Goal: Information Seeking & Learning: Learn about a topic

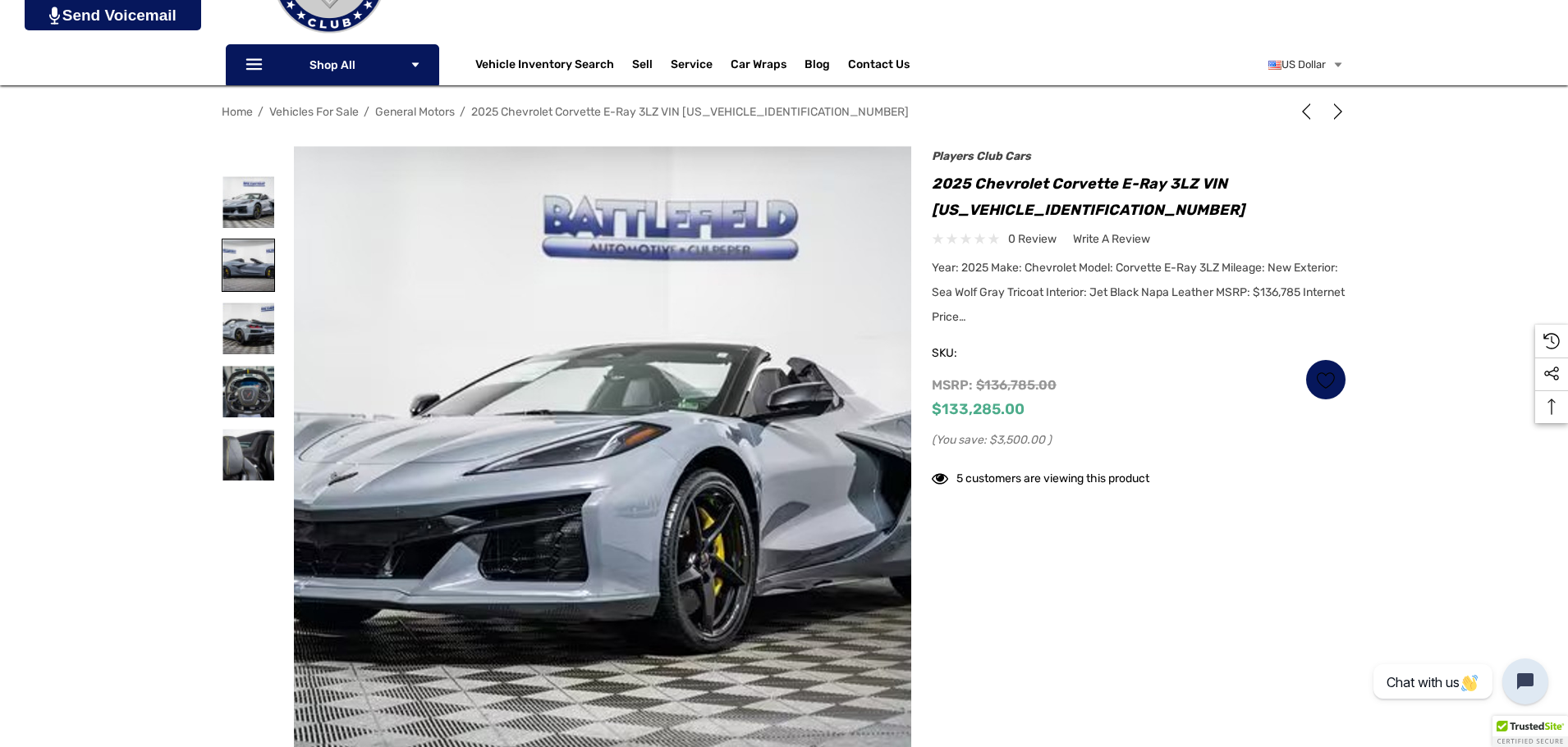
click at [239, 267] on img at bounding box center [249, 265] width 52 height 52
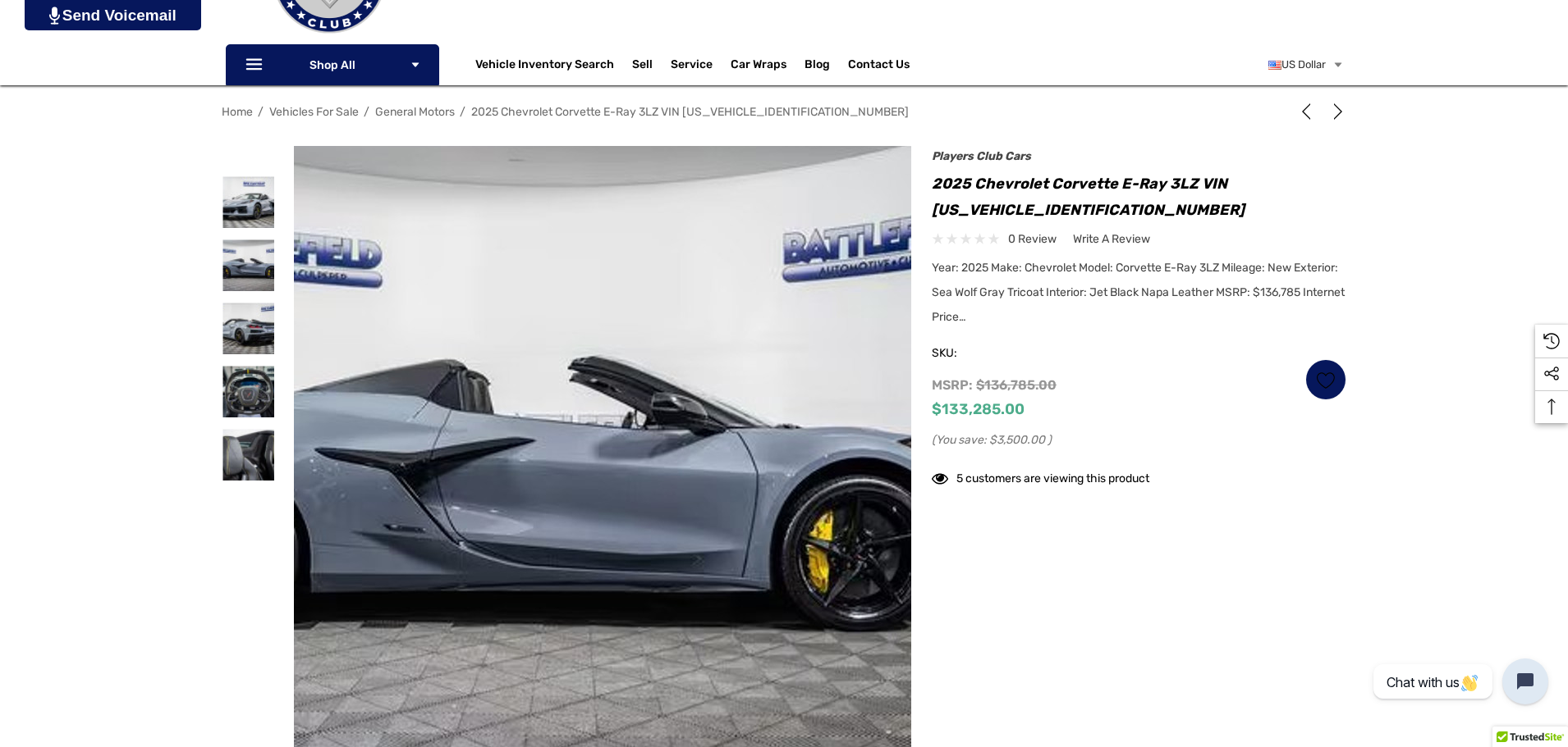
click at [683, 429] on img at bounding box center [546, 458] width 1051 height 701
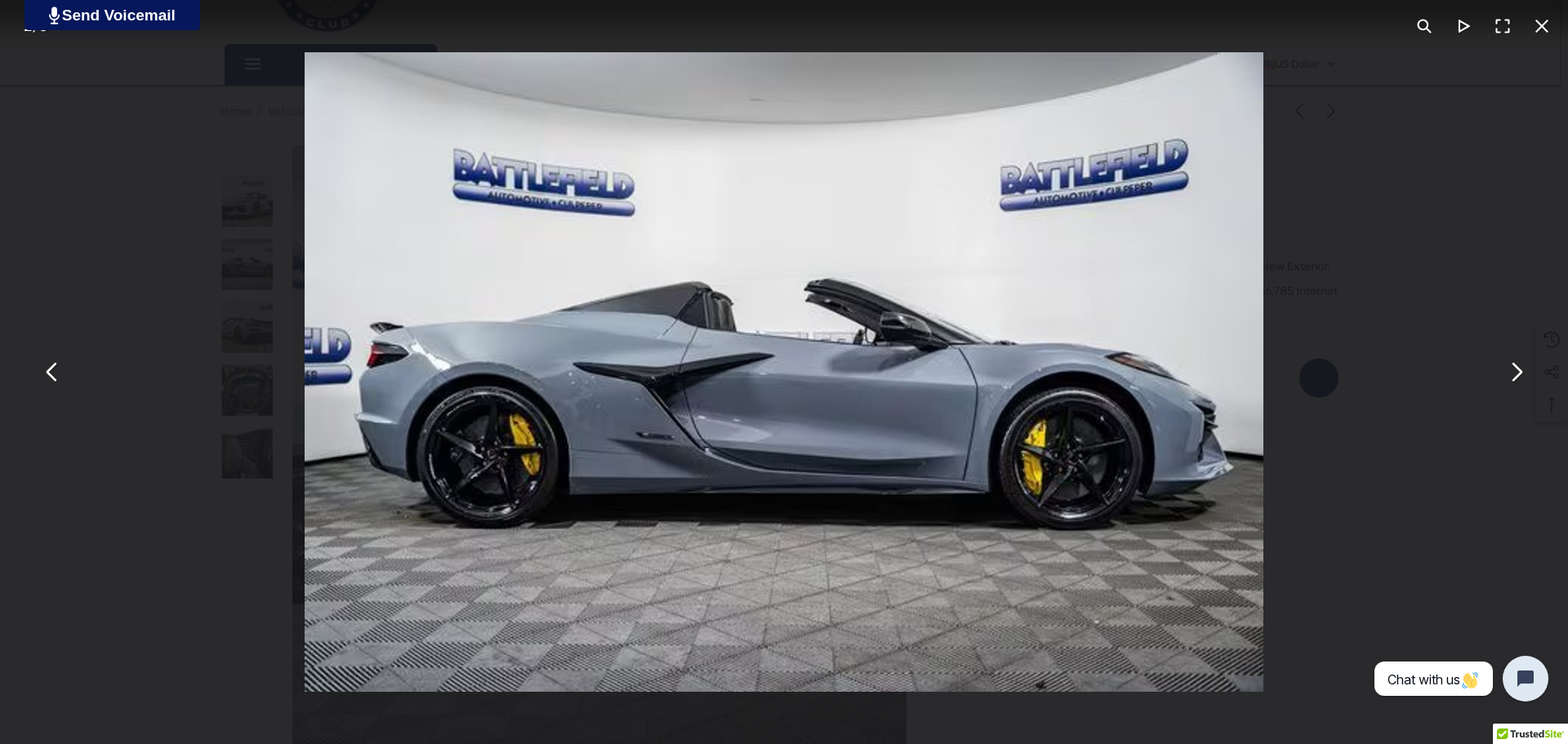
click at [828, 364] on img "You can close this modal content with the ESC key" at bounding box center [784, 372] width 959 height 640
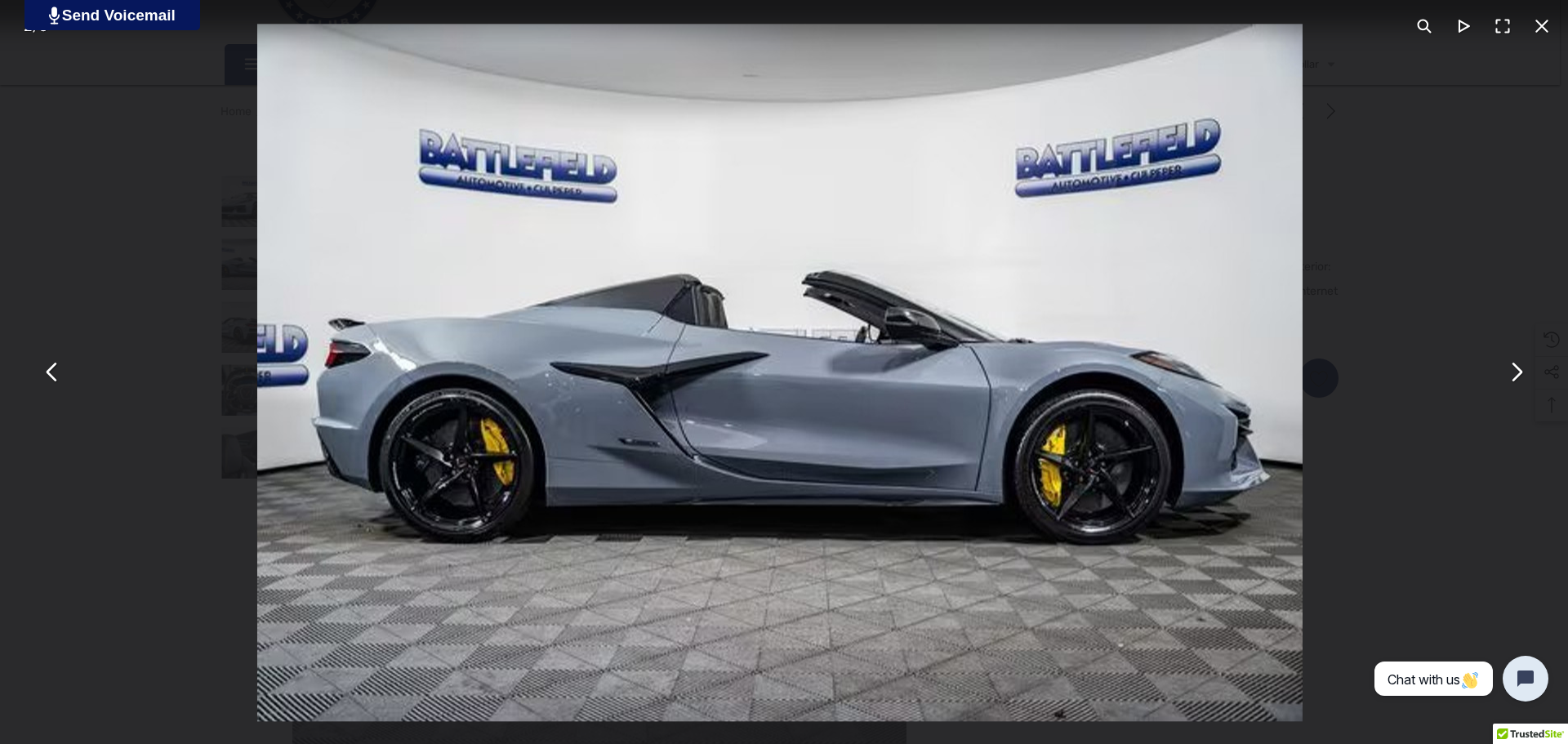
click at [828, 364] on img "You can close this modal content with the ESC key" at bounding box center [780, 372] width 1046 height 698
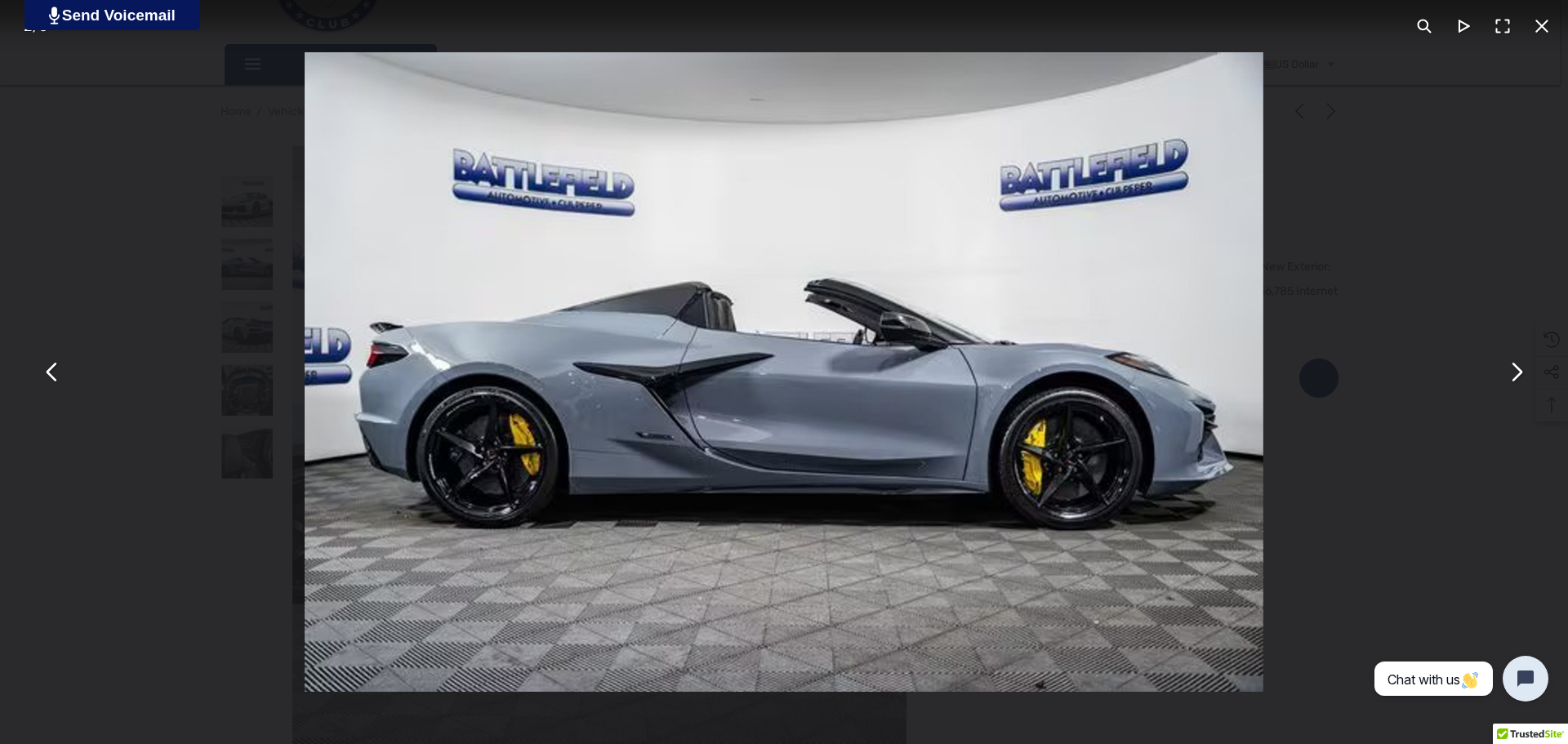
click at [828, 364] on img "You can close this modal content with the ESC key" at bounding box center [784, 372] width 959 height 640
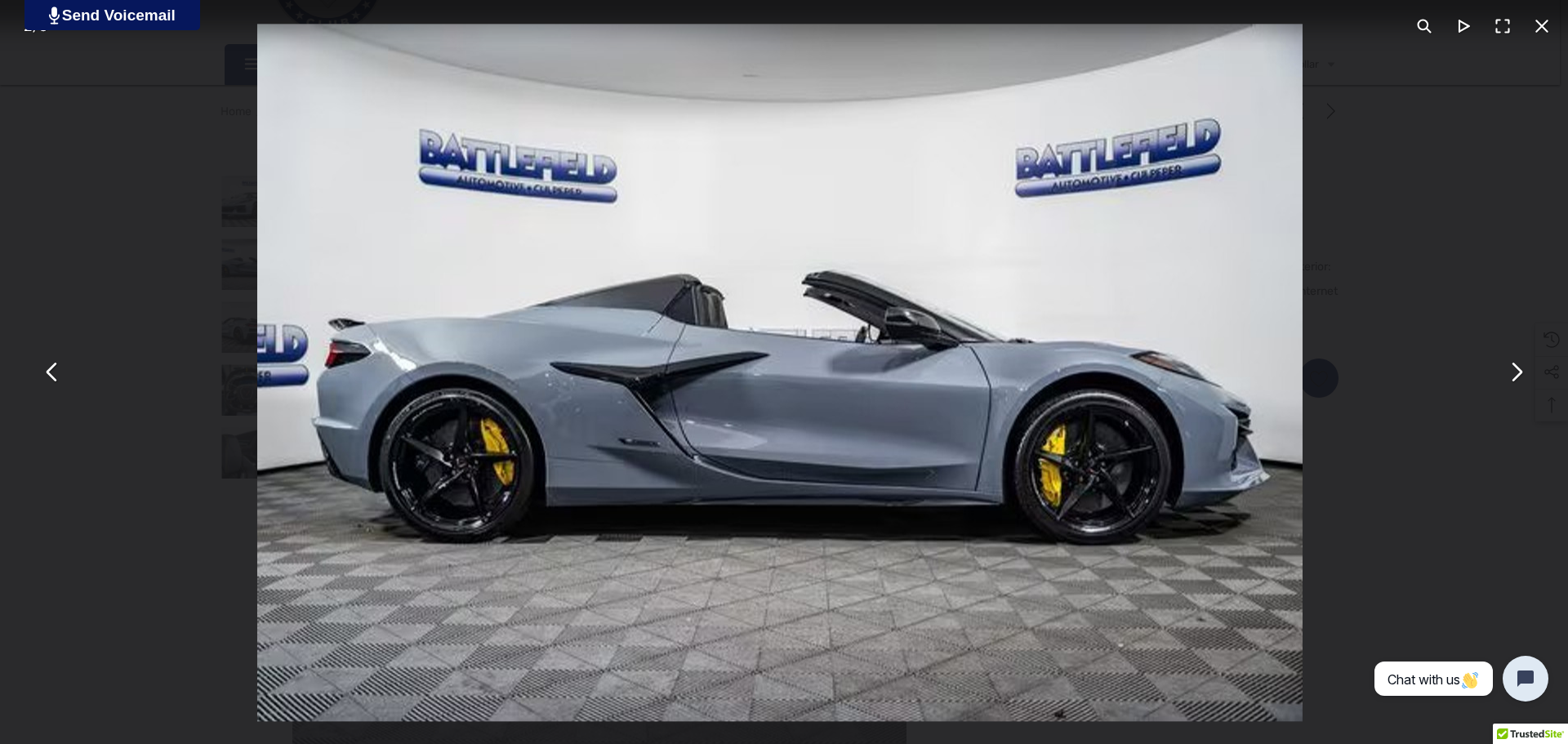
click at [828, 364] on img "You can close this modal content with the ESC key" at bounding box center [780, 372] width 1046 height 698
click at [1508, 29] on button "You can close this modal content with the ESC key" at bounding box center [1503, 26] width 39 height 39
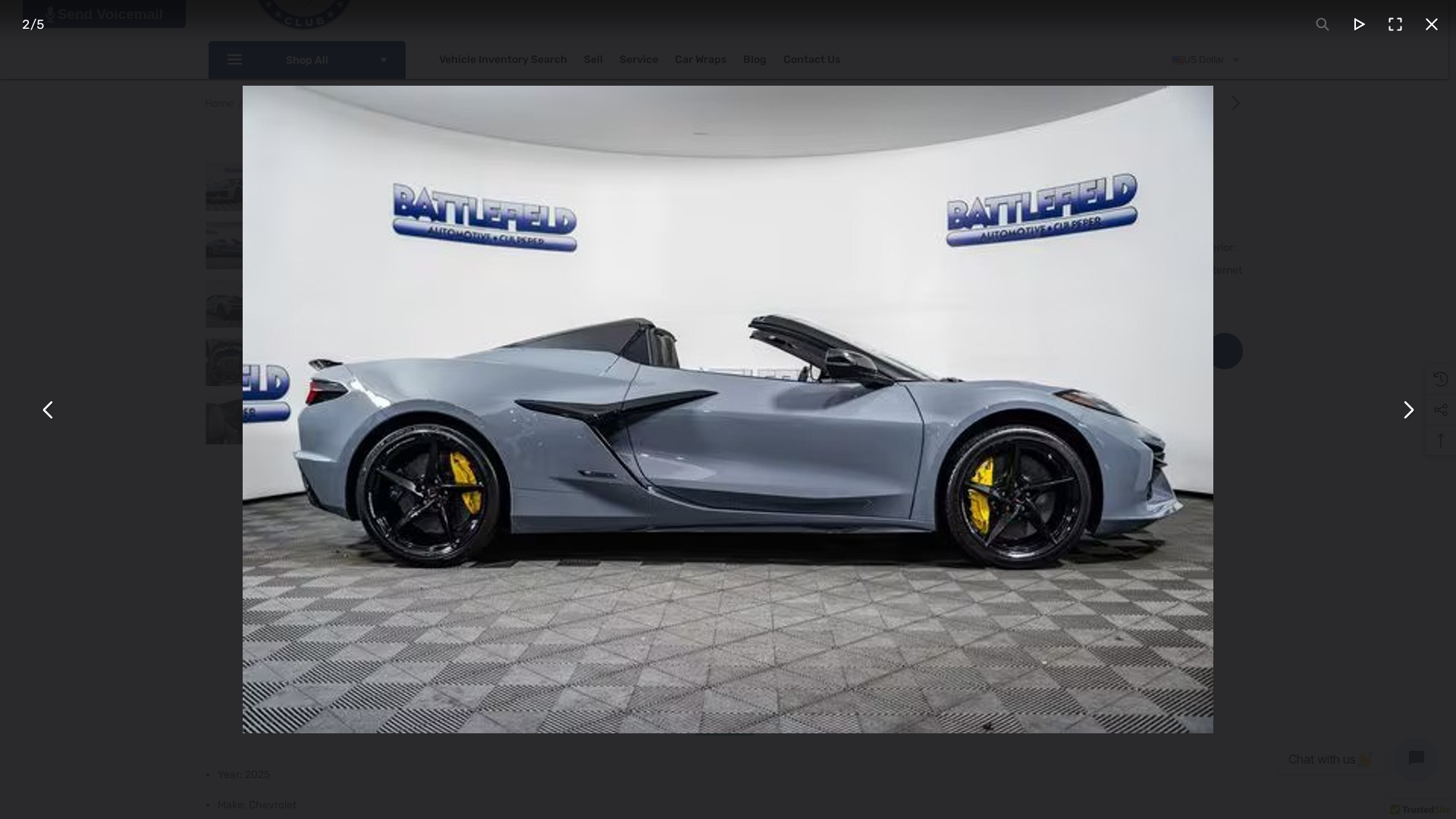
click at [773, 370] on img "You can close this modal content with the ESC key" at bounding box center [728, 409] width 971 height 647
click at [769, 389] on img "You can close this modal content with the ESC key" at bounding box center [728, 409] width 971 height 647
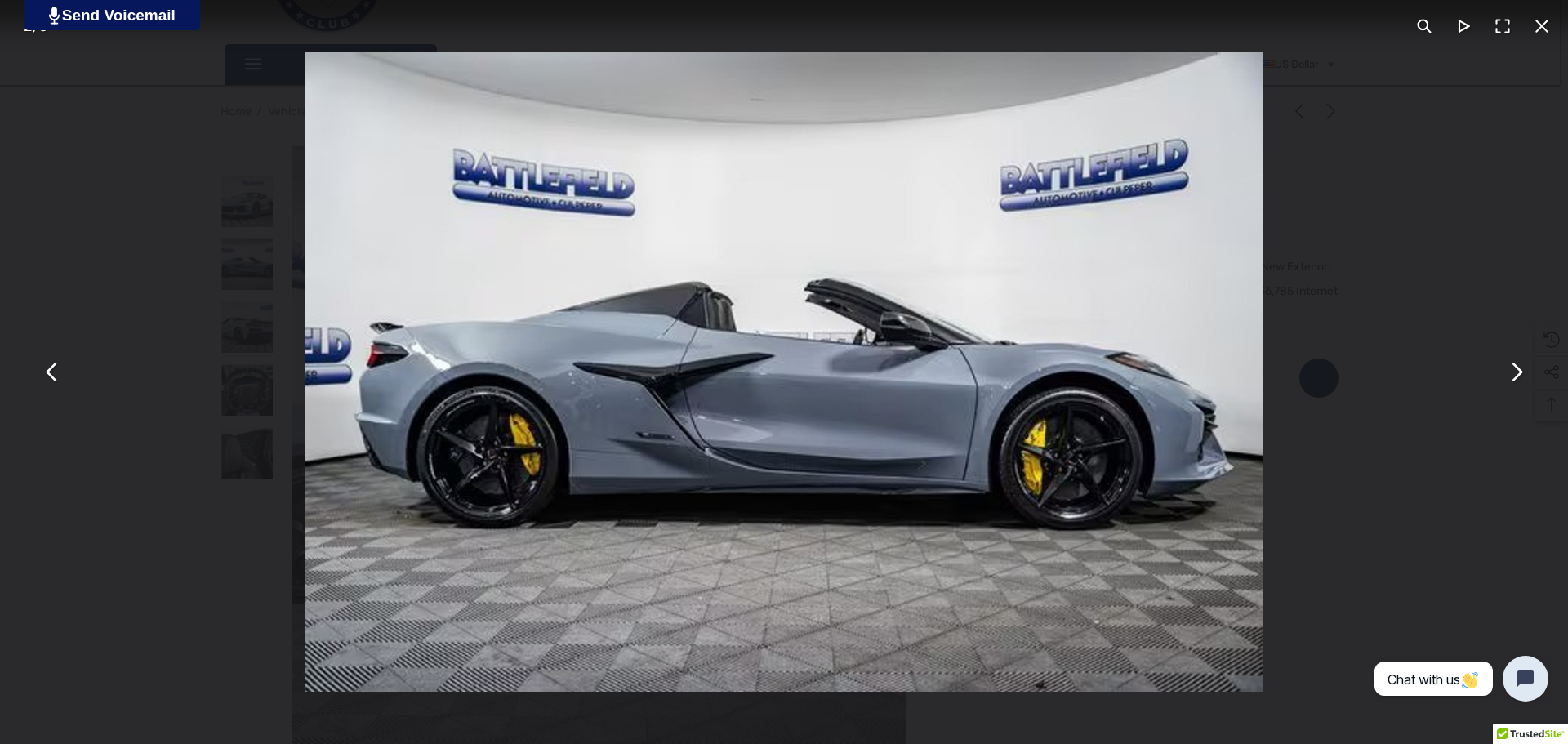
click at [866, 297] on img "You can close this modal content with the ESC key" at bounding box center [784, 372] width 959 height 640
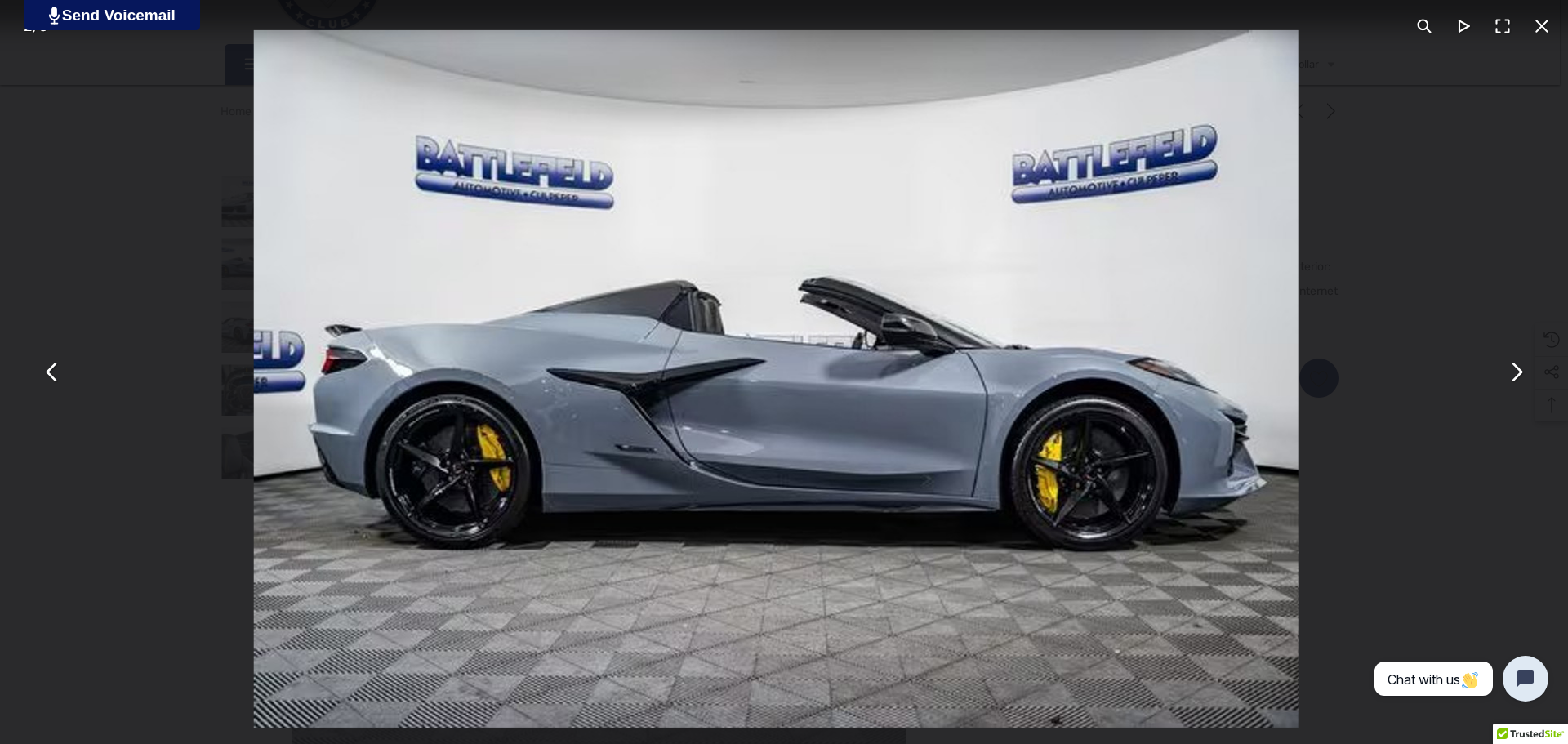
click at [866, 297] on img "You can close this modal content with the ESC key" at bounding box center [777, 379] width 1046 height 698
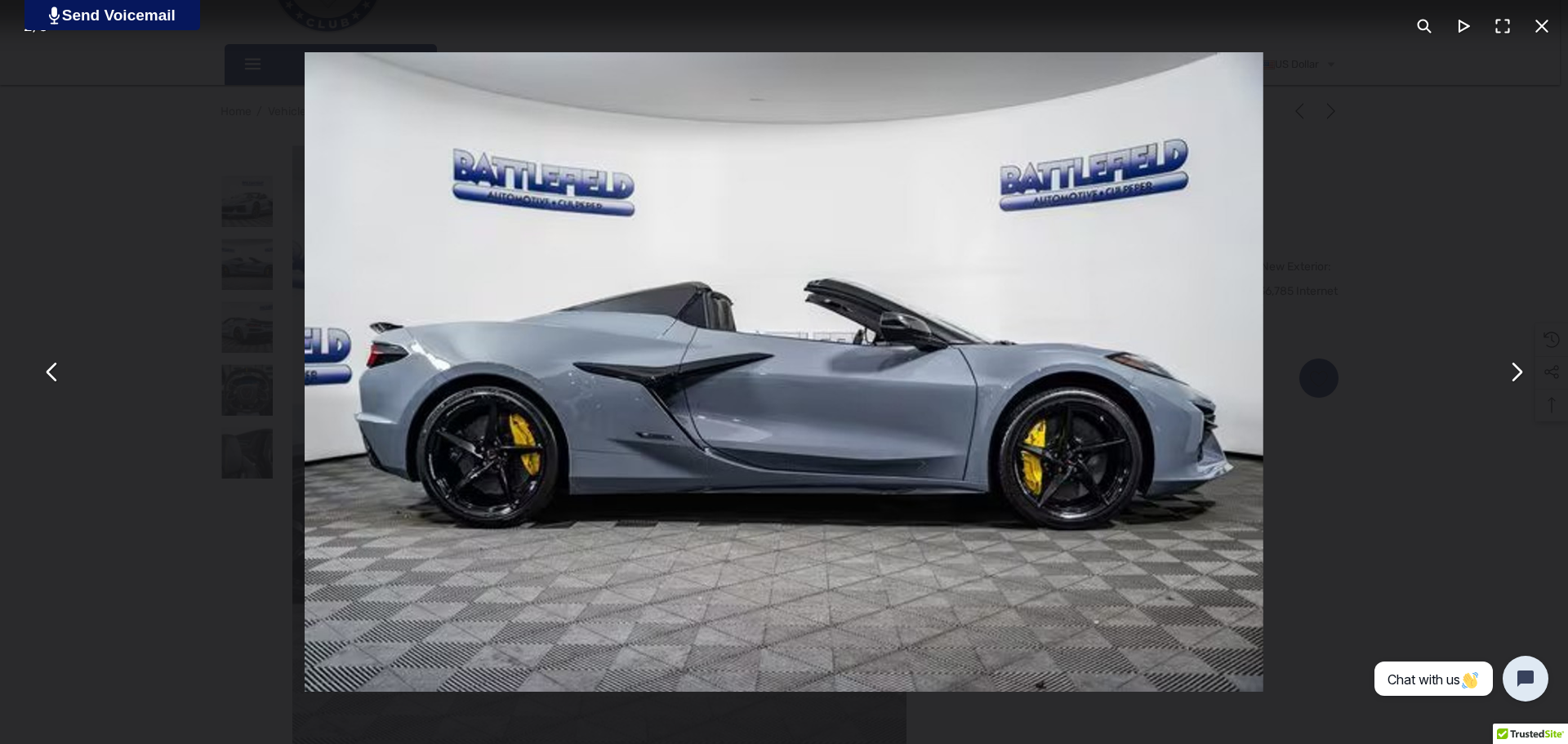
click at [866, 297] on img "You can close this modal content with the ESC key" at bounding box center [784, 372] width 959 height 640
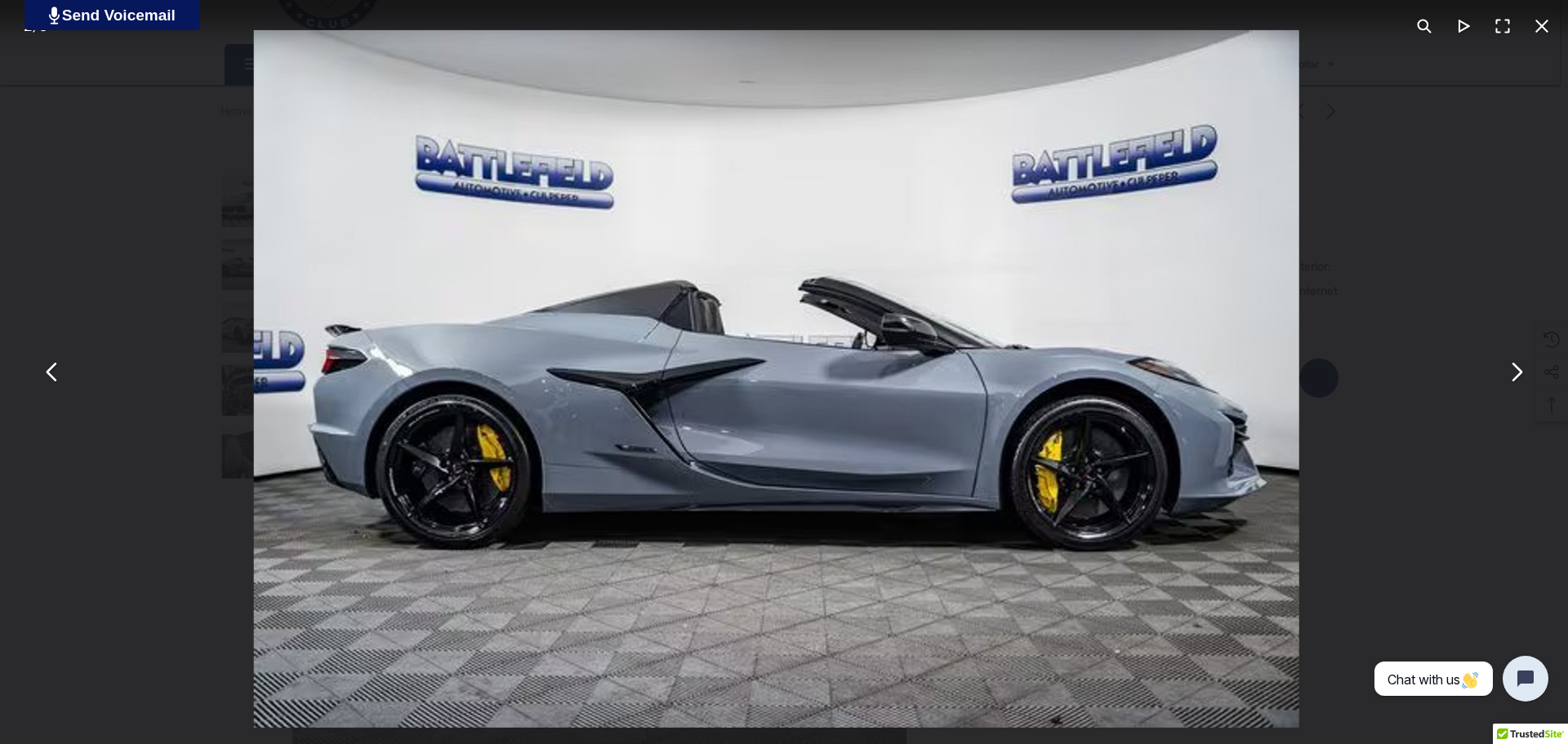
click at [1537, 28] on button "You can close this modal content with the ESC key" at bounding box center [1542, 26] width 39 height 39
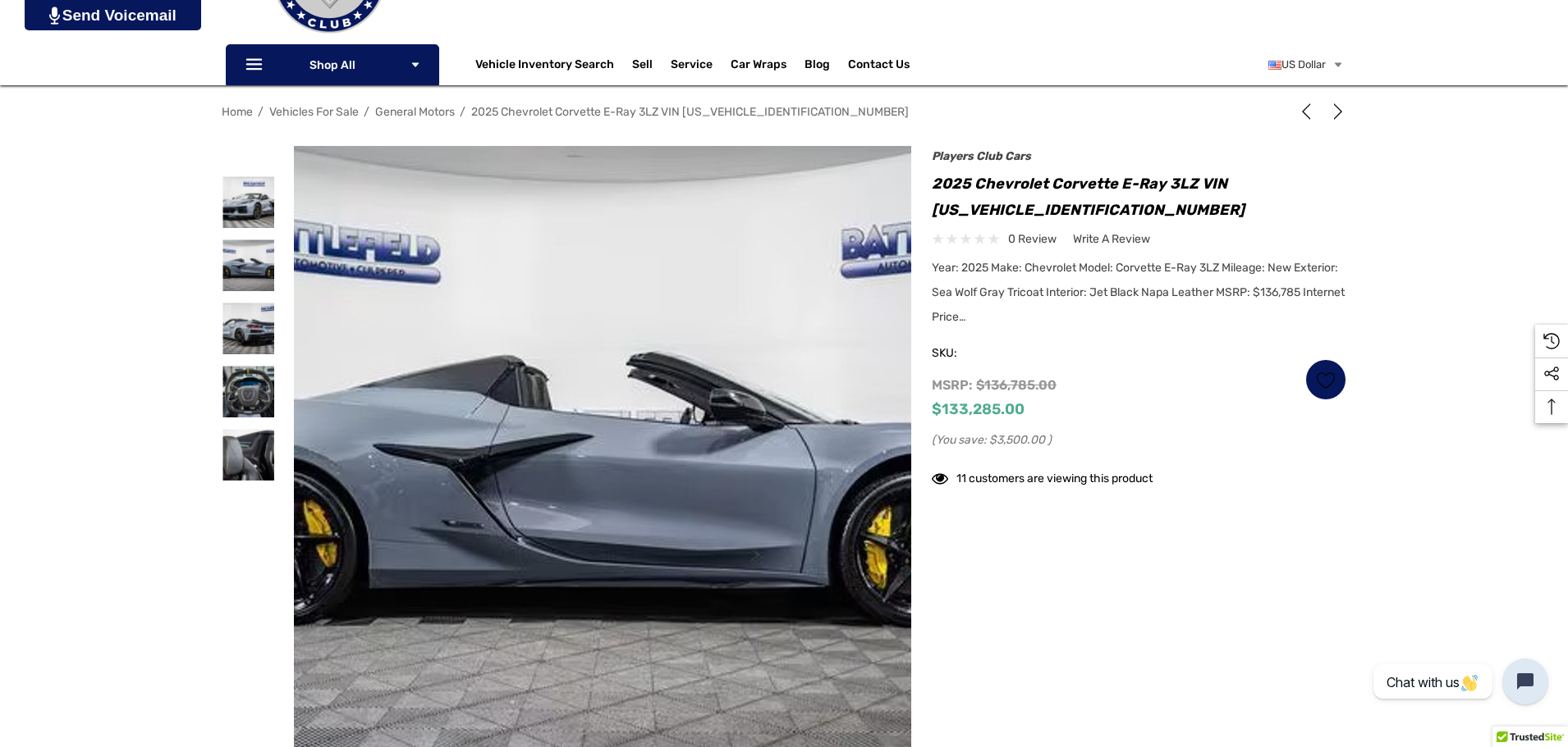
click at [600, 458] on img at bounding box center [604, 454] width 1051 height 701
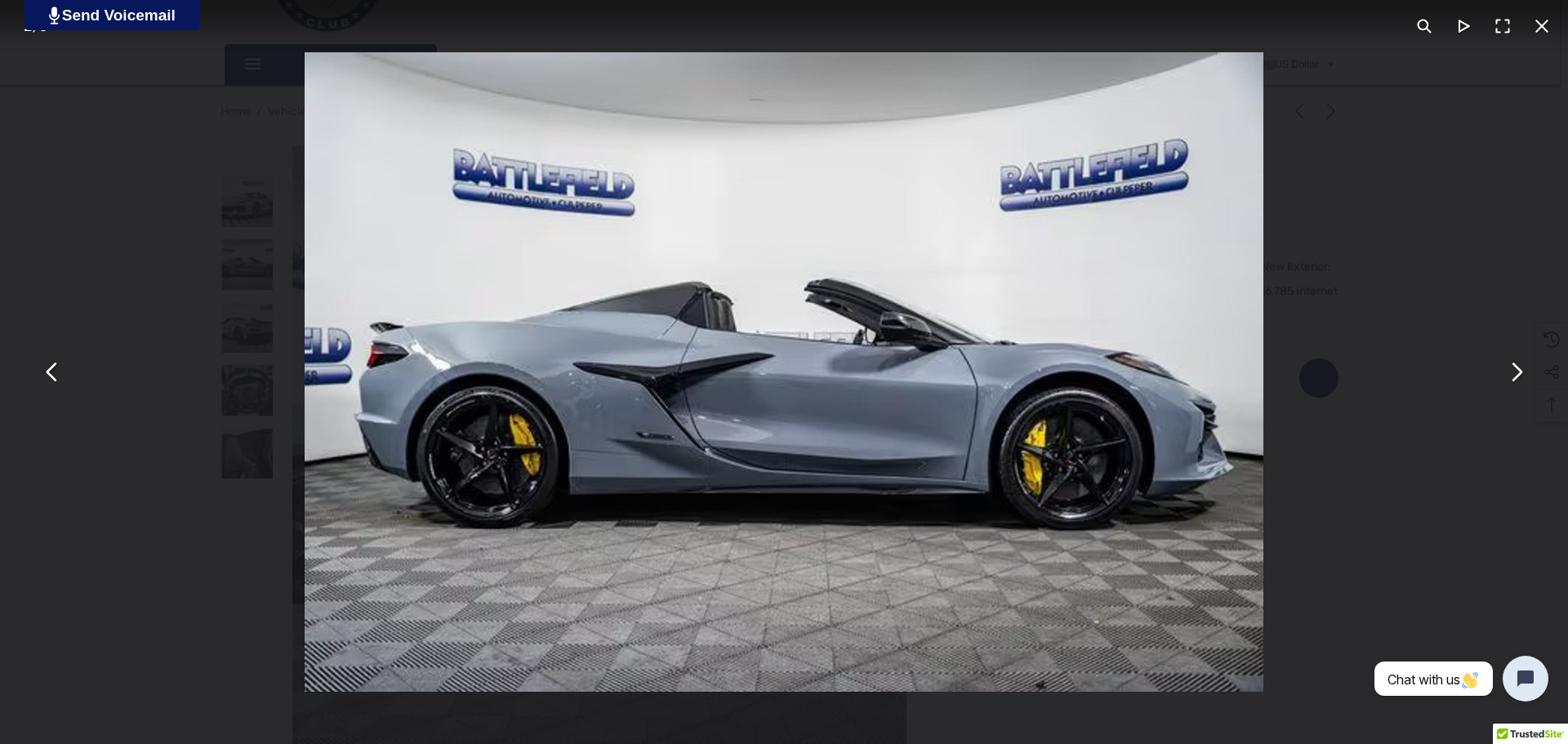
click at [812, 372] on img "You can close this modal content with the ESC key" at bounding box center [784, 372] width 959 height 640
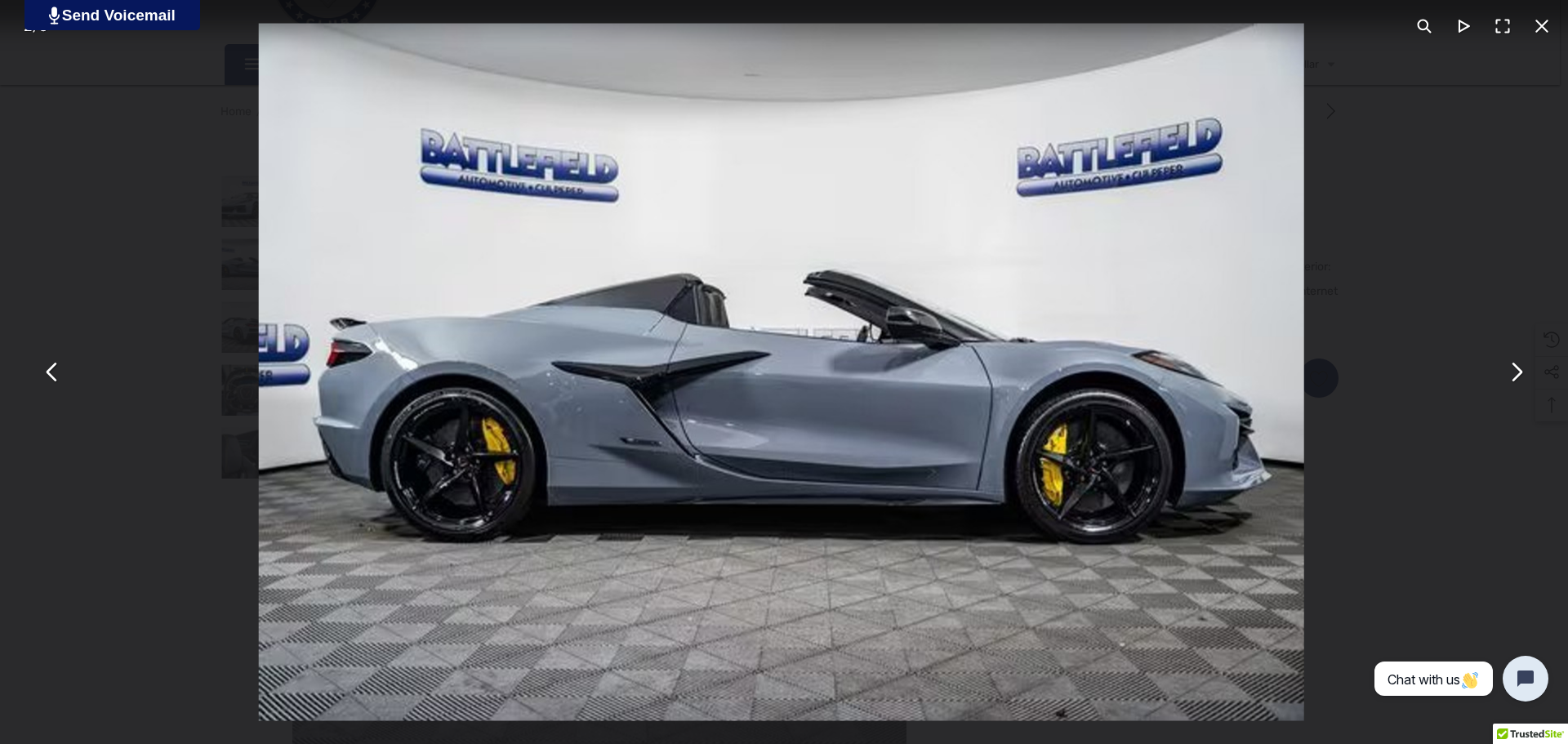
click at [1541, 27] on button "You can close this modal content with the ESC key" at bounding box center [1542, 26] width 39 height 39
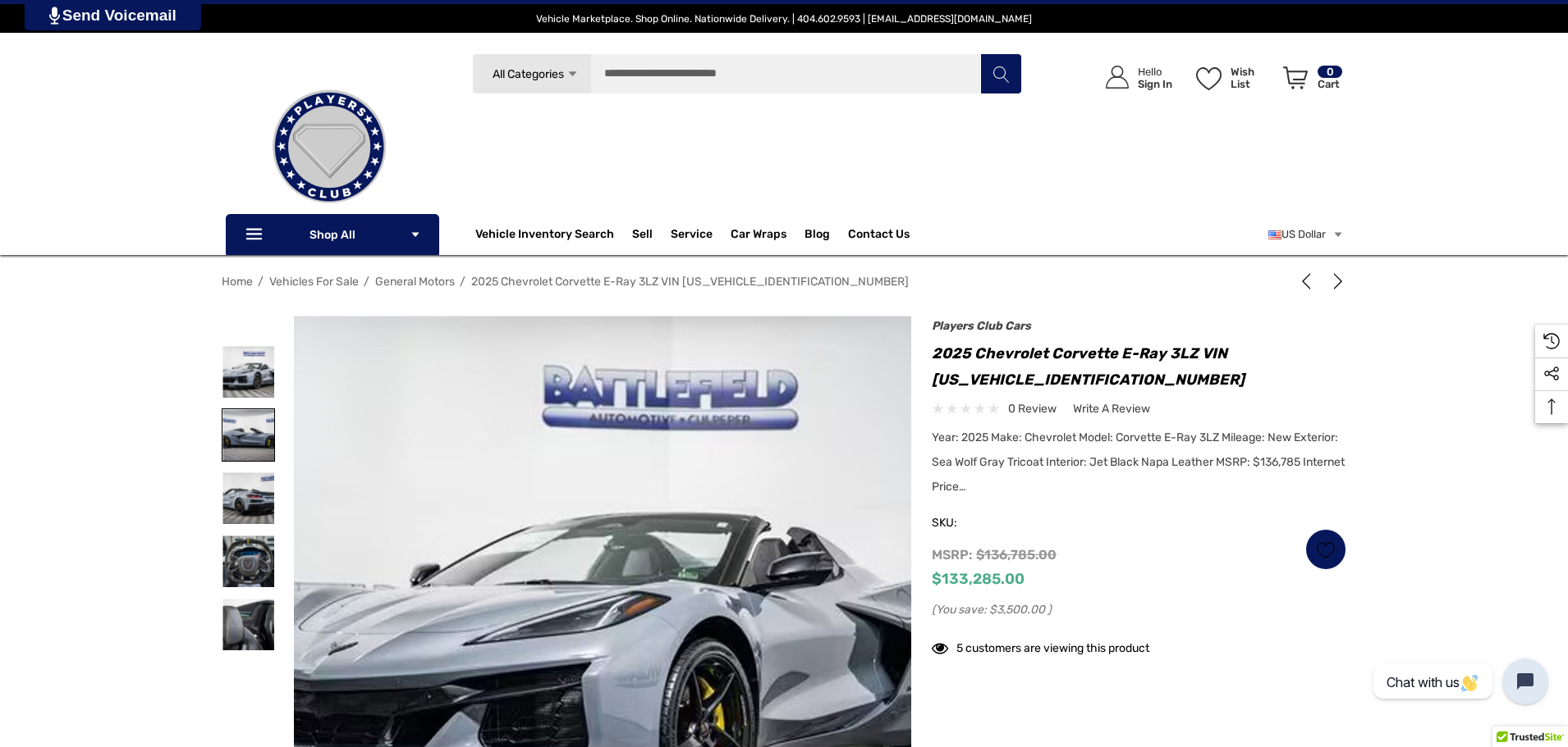
click at [239, 429] on img at bounding box center [249, 435] width 52 height 52
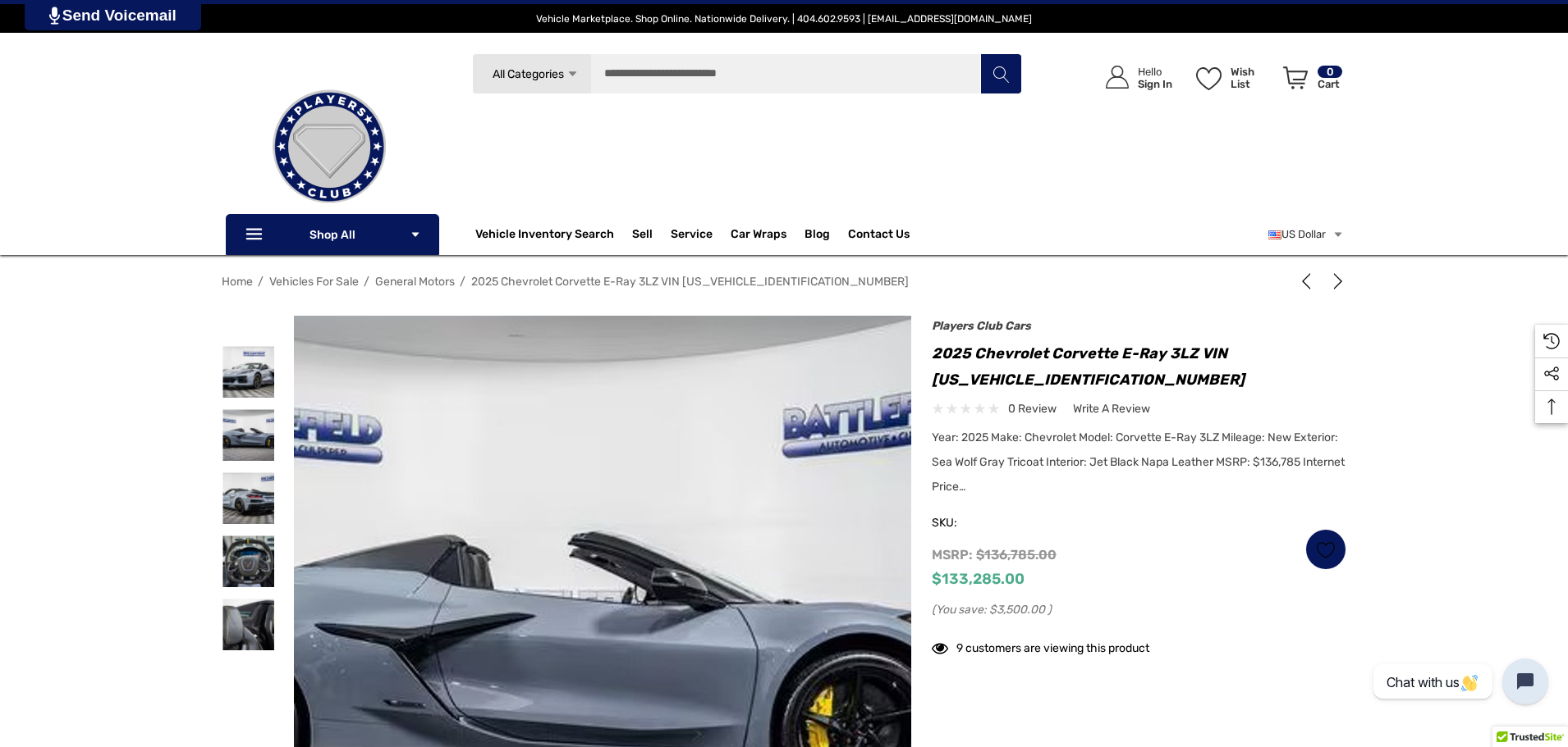
click at [683, 556] on img at bounding box center [546, 634] width 1051 height 701
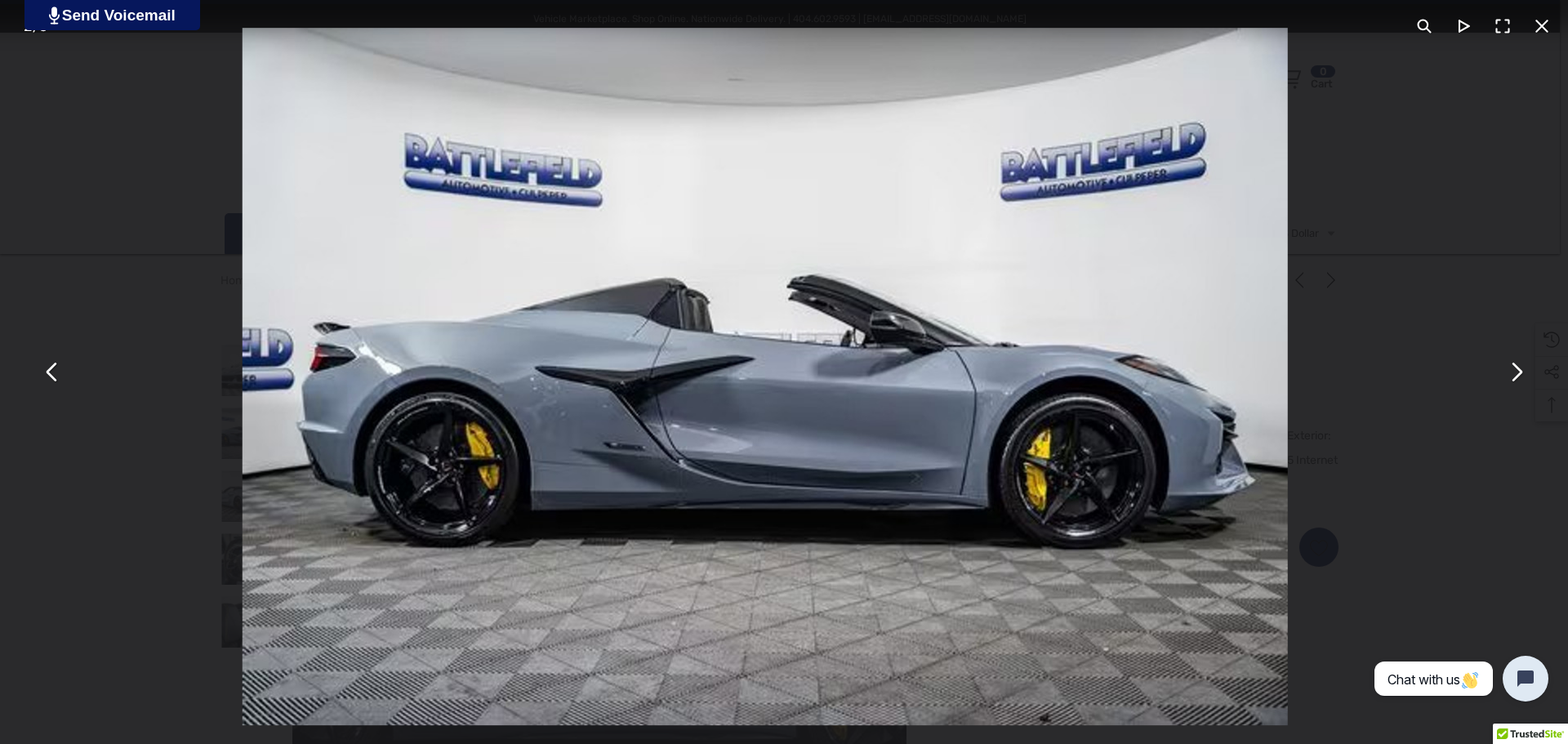
click at [969, 315] on img "You can close this modal content with the ESC key" at bounding box center [766, 376] width 1046 height 698
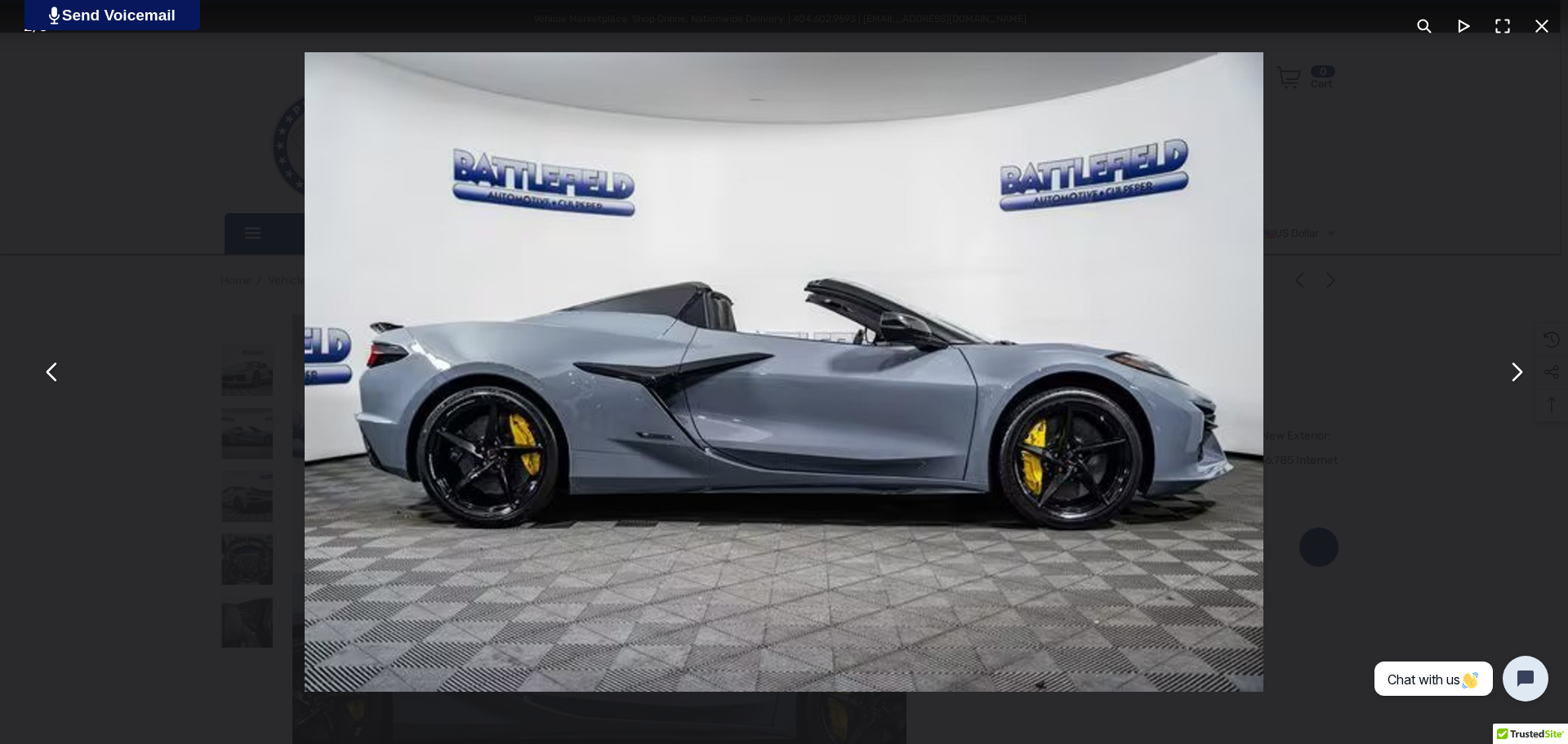
click at [969, 315] on img "You can close this modal content with the ESC key" at bounding box center [784, 372] width 959 height 640
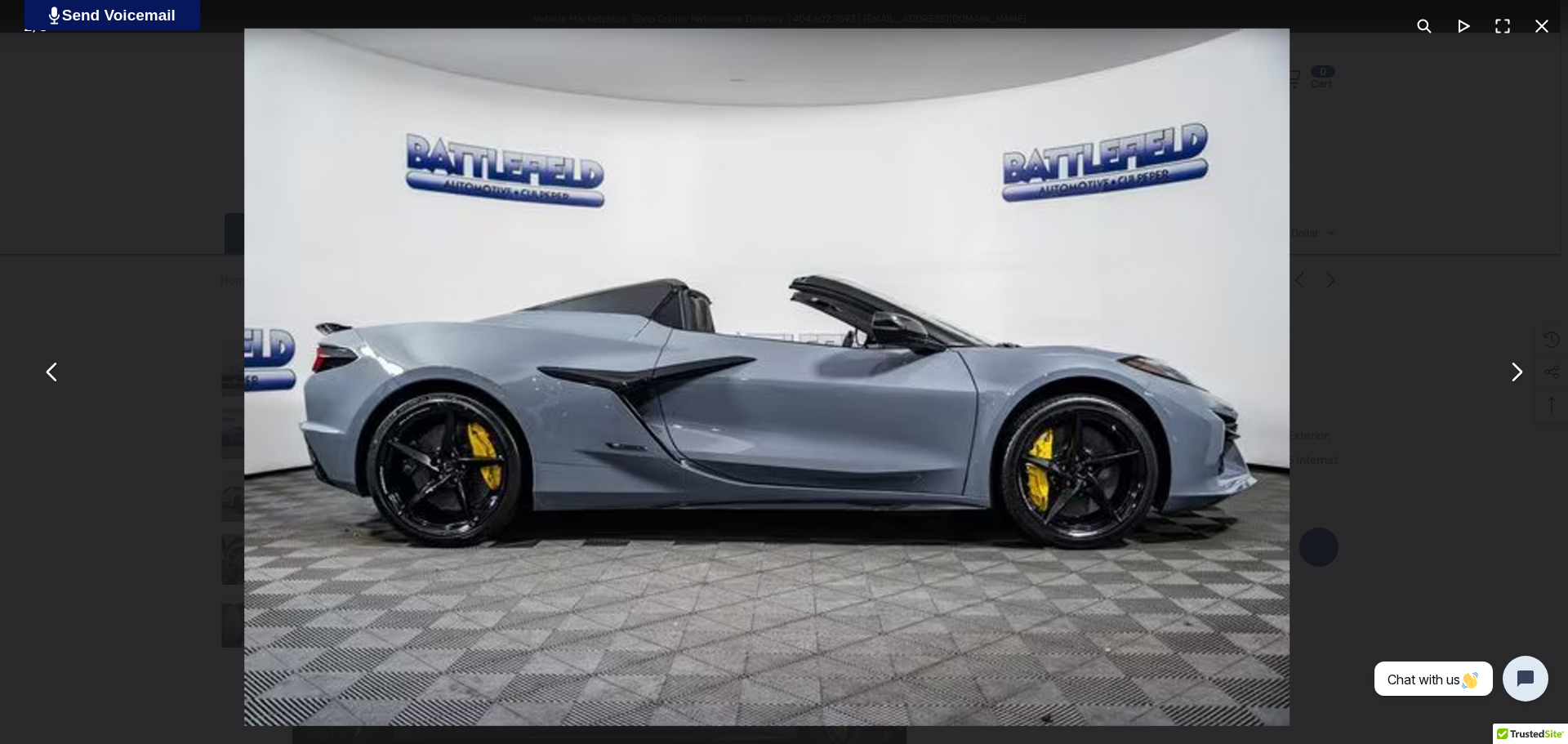
click at [1503, 20] on button "You can close this modal content with the ESC key" at bounding box center [1503, 26] width 39 height 39
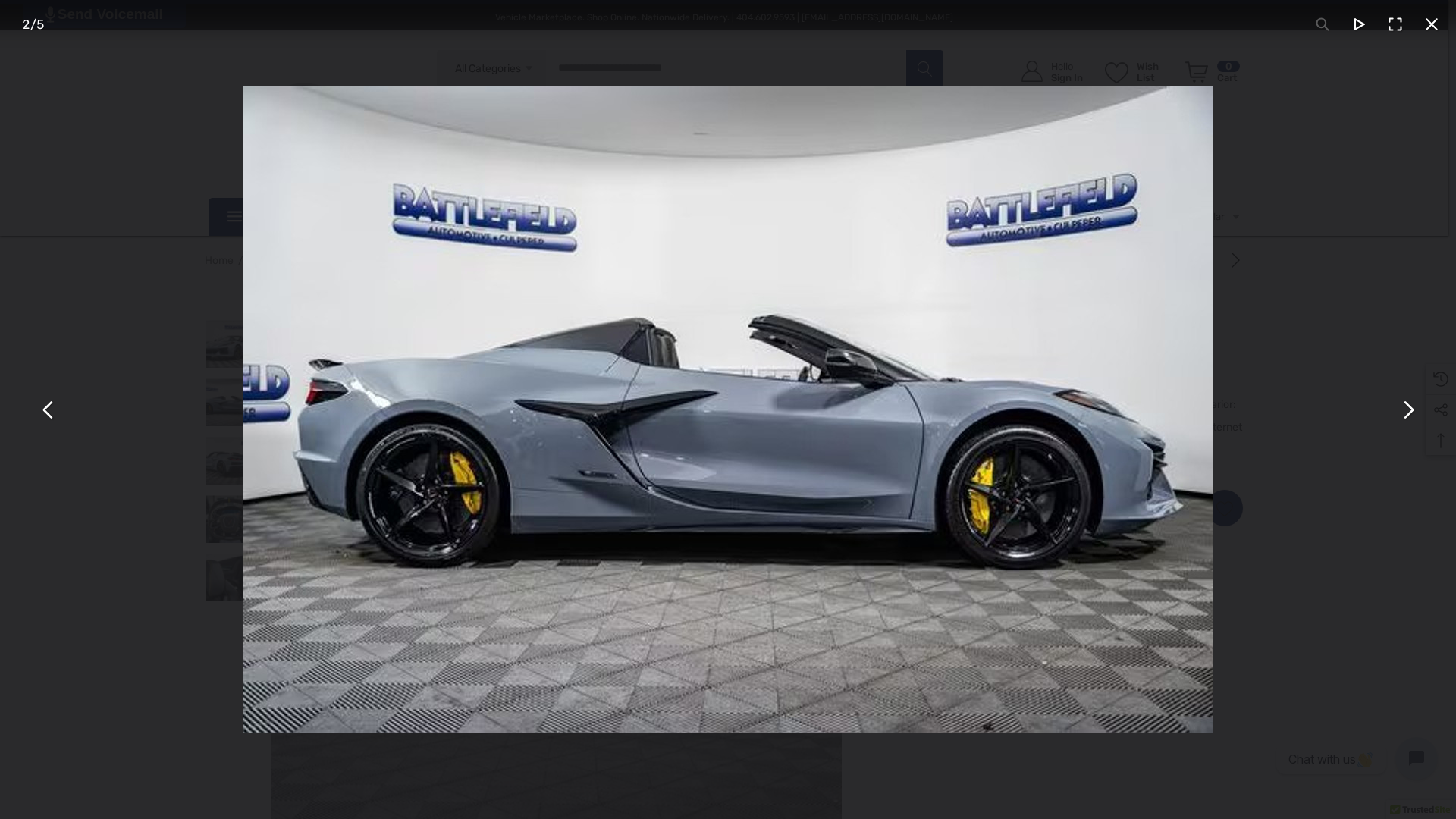
click at [849, 304] on img "You can close this modal content with the ESC key" at bounding box center [728, 409] width 971 height 647
click at [837, 394] on img "You can close this modal content with the ESC key" at bounding box center [728, 409] width 971 height 647
click at [1370, 195] on div "You can close this modal content with the ESC key" at bounding box center [728, 409] width 1456 height 819
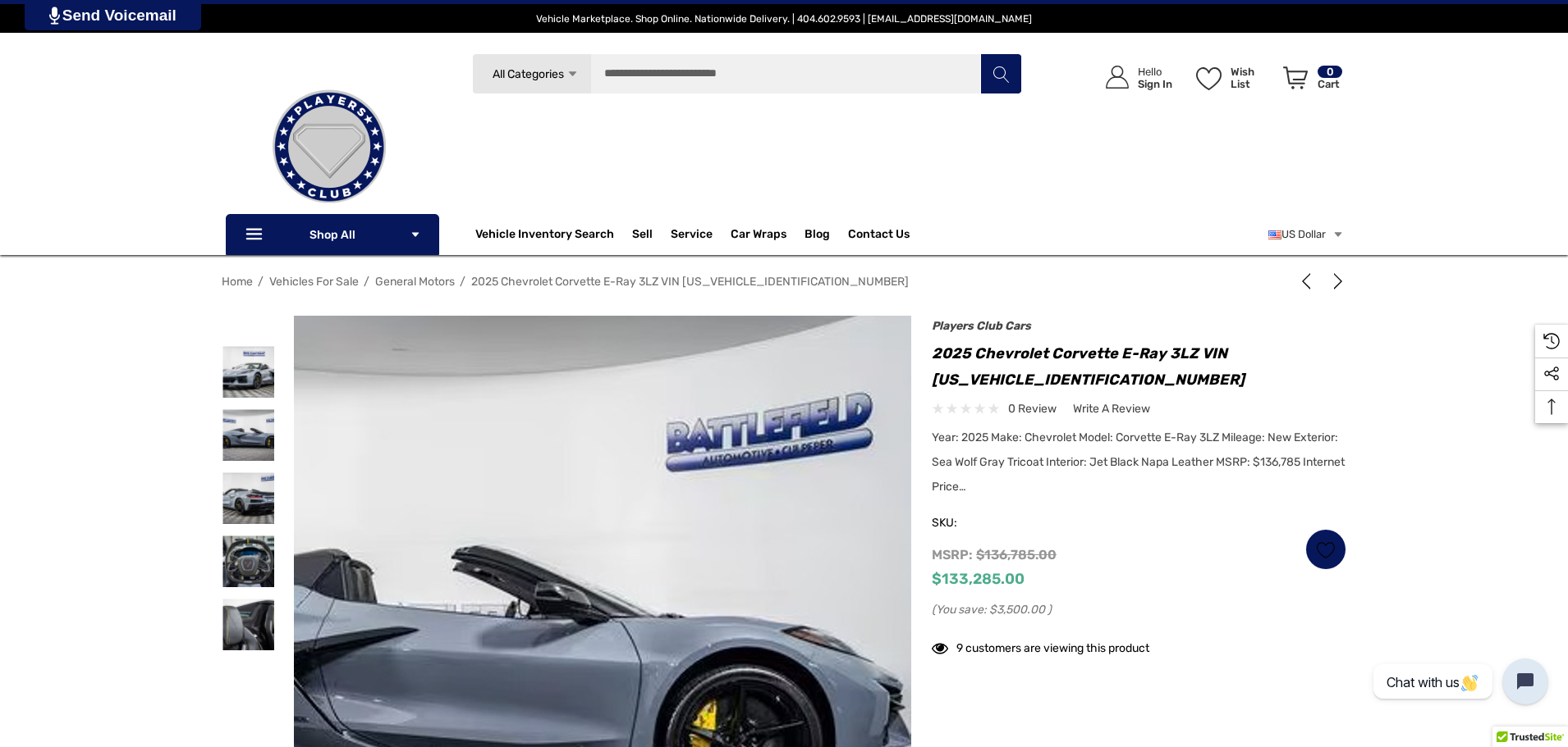
click at [849, 451] on img at bounding box center [430, 648] width 1051 height 701
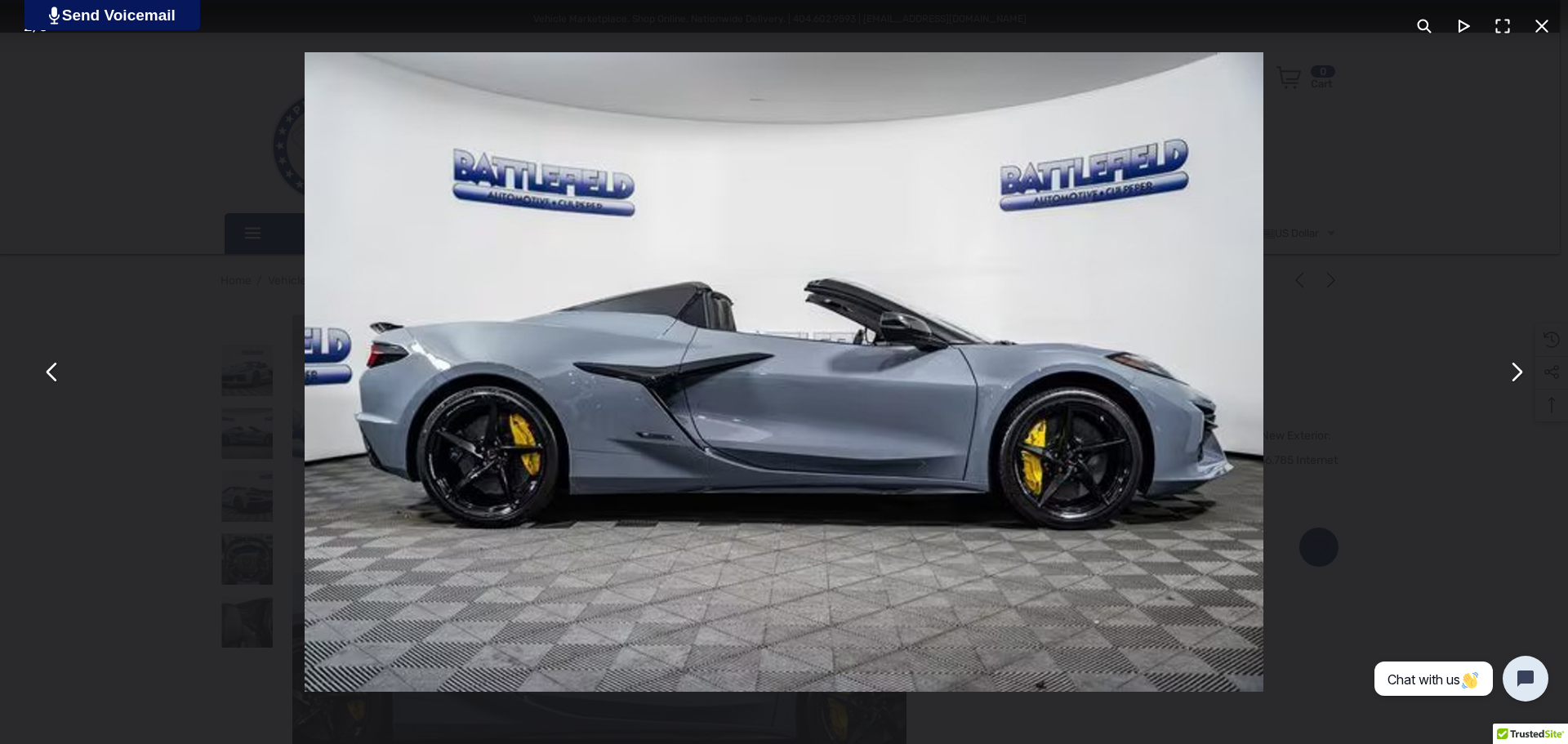
click at [895, 351] on img "You can close this modal content with the ESC key" at bounding box center [784, 372] width 959 height 640
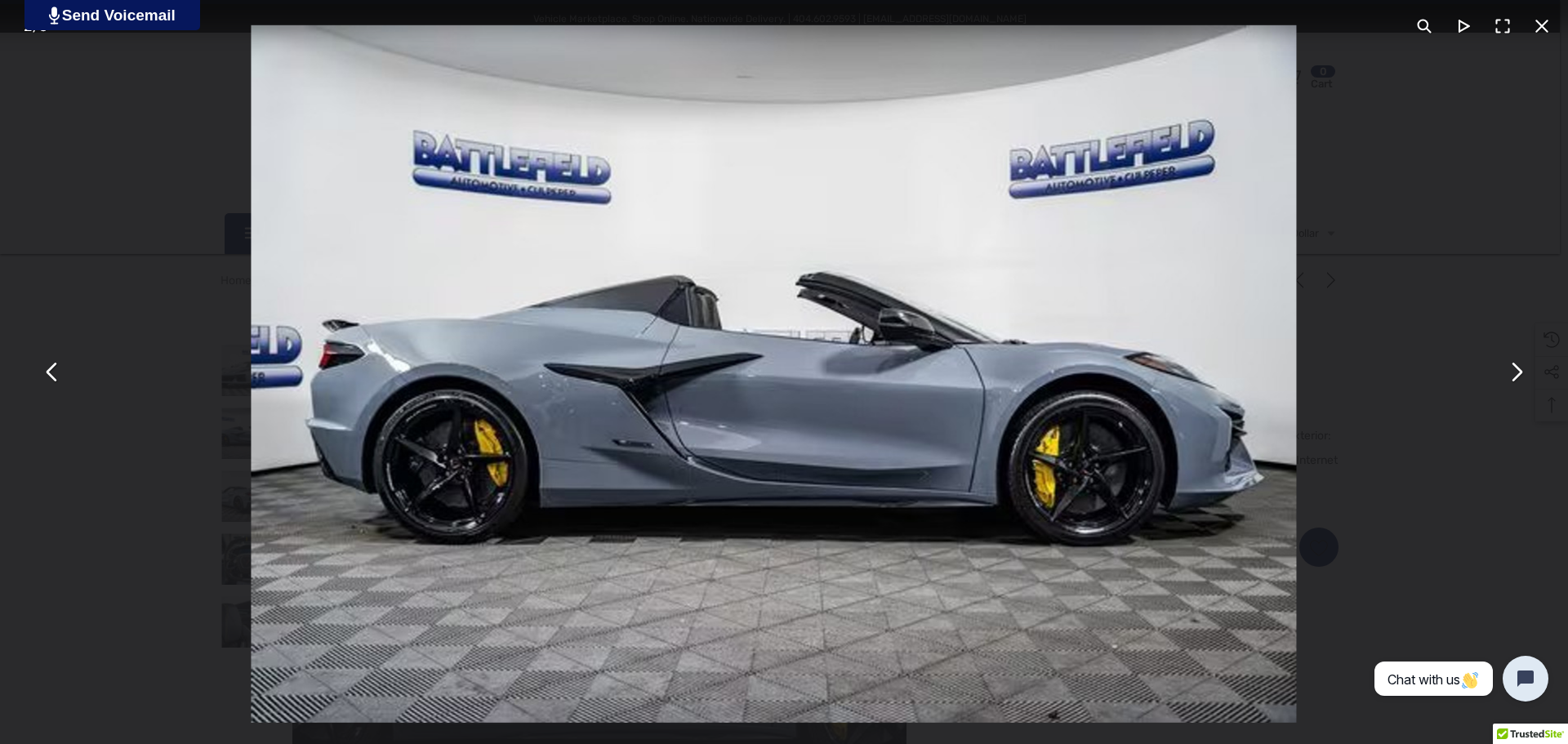
click at [1505, 24] on button "You can close this modal content with the ESC key" at bounding box center [1503, 26] width 39 height 39
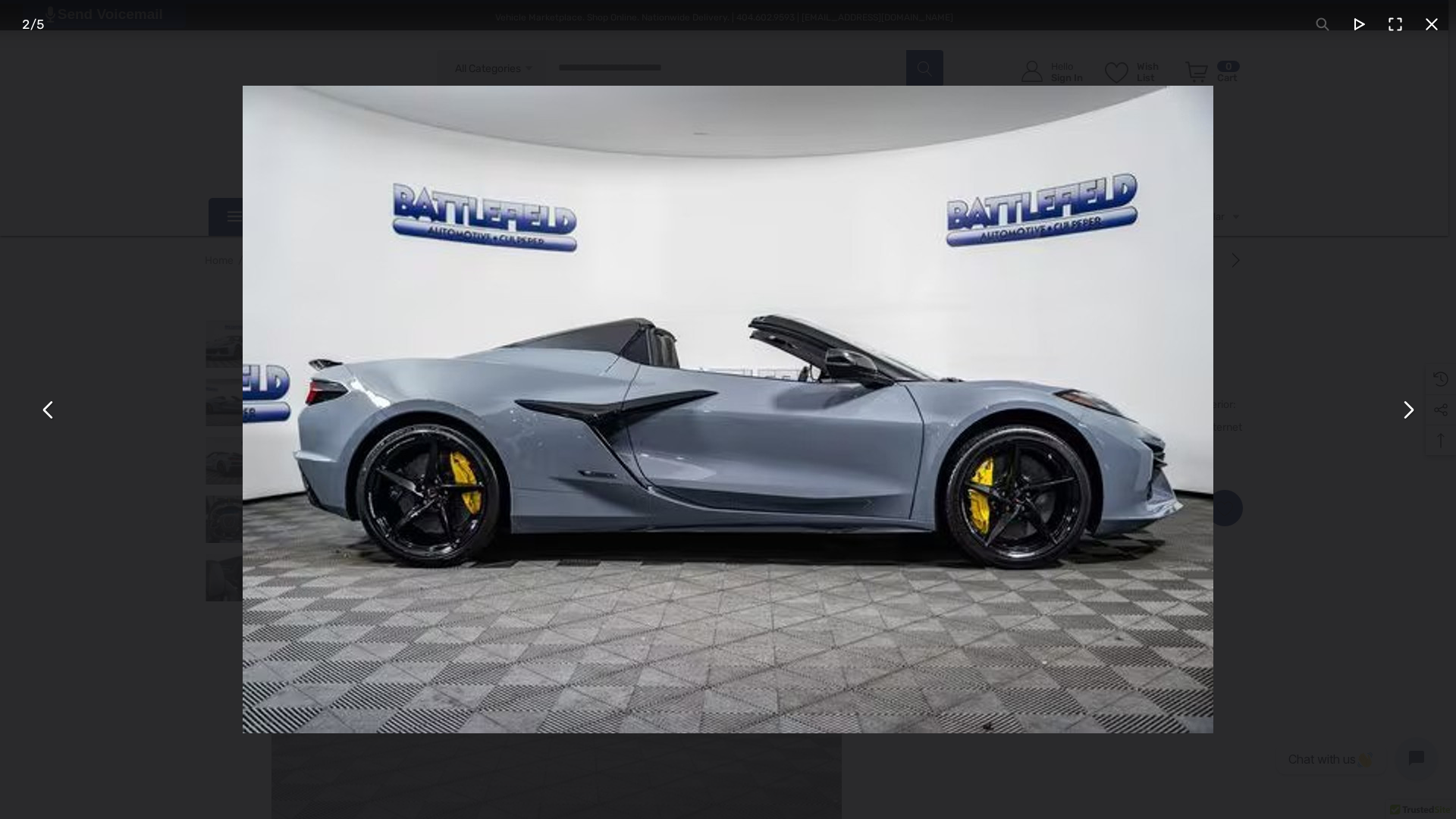
click at [996, 320] on img "You can close this modal content with the ESC key" at bounding box center [728, 409] width 971 height 647
click at [1432, 23] on button "You can close this modal content with the ESC key" at bounding box center [1432, 24] width 36 height 36
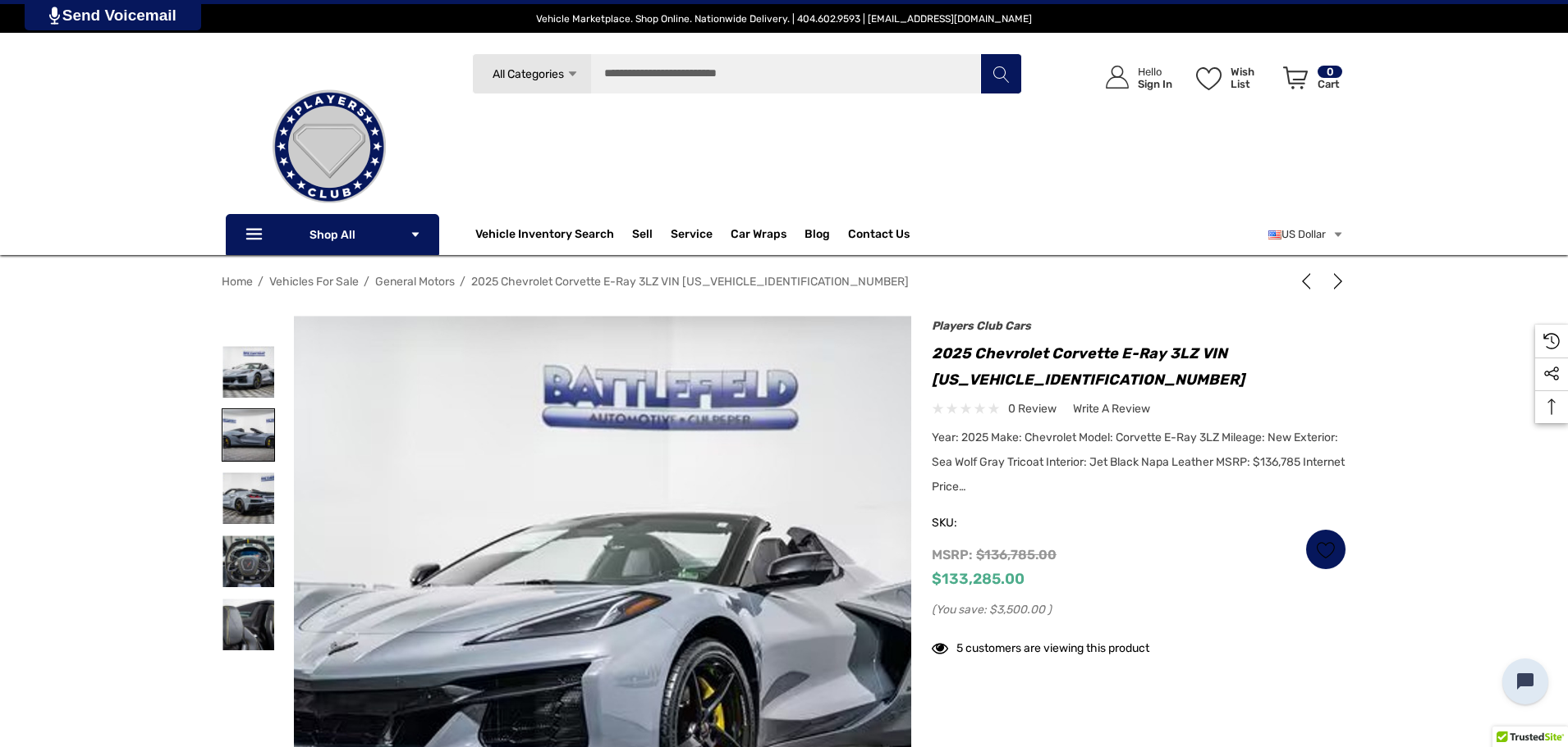
click at [251, 436] on img at bounding box center [249, 435] width 52 height 52
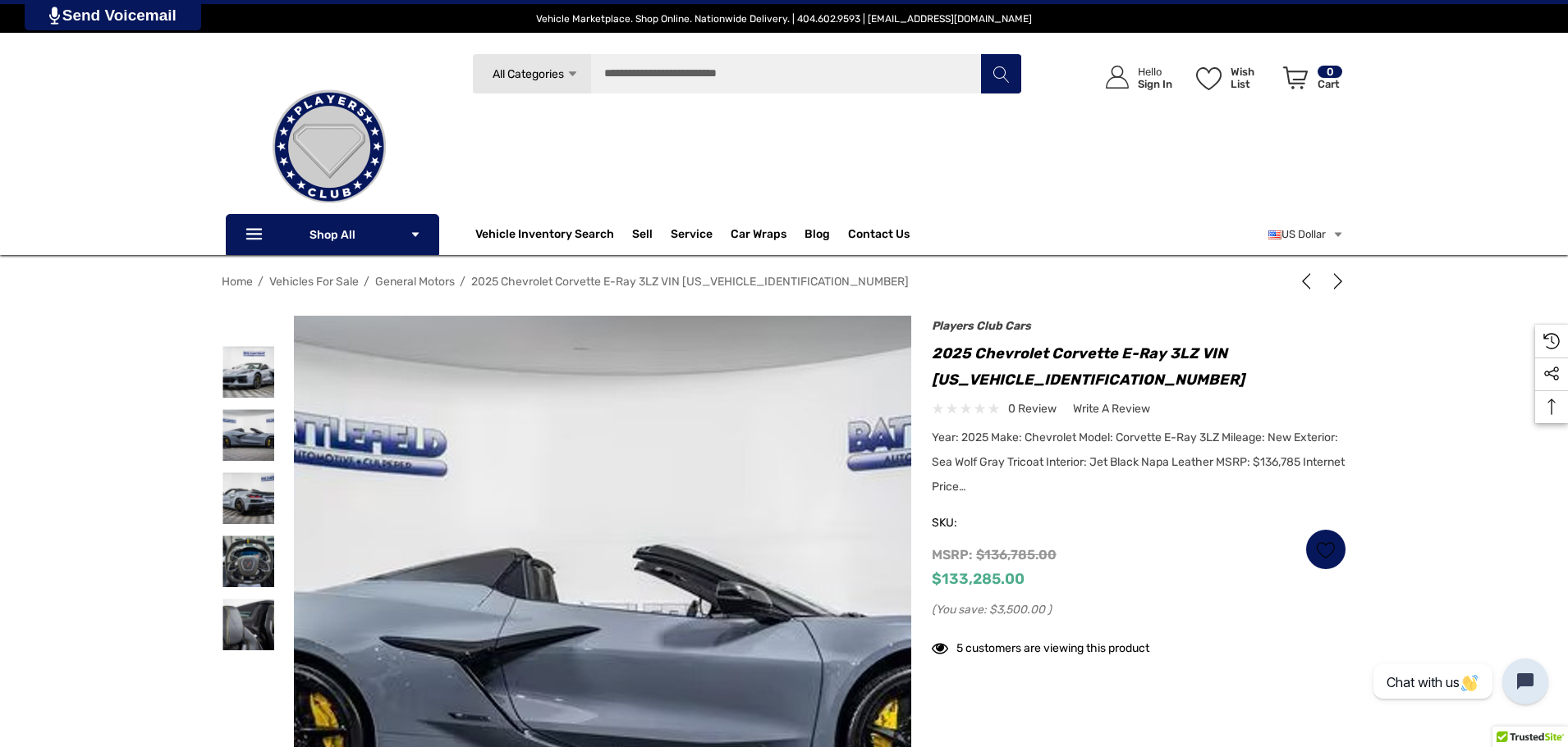
click at [591, 455] on img at bounding box center [611, 647] width 1051 height 701
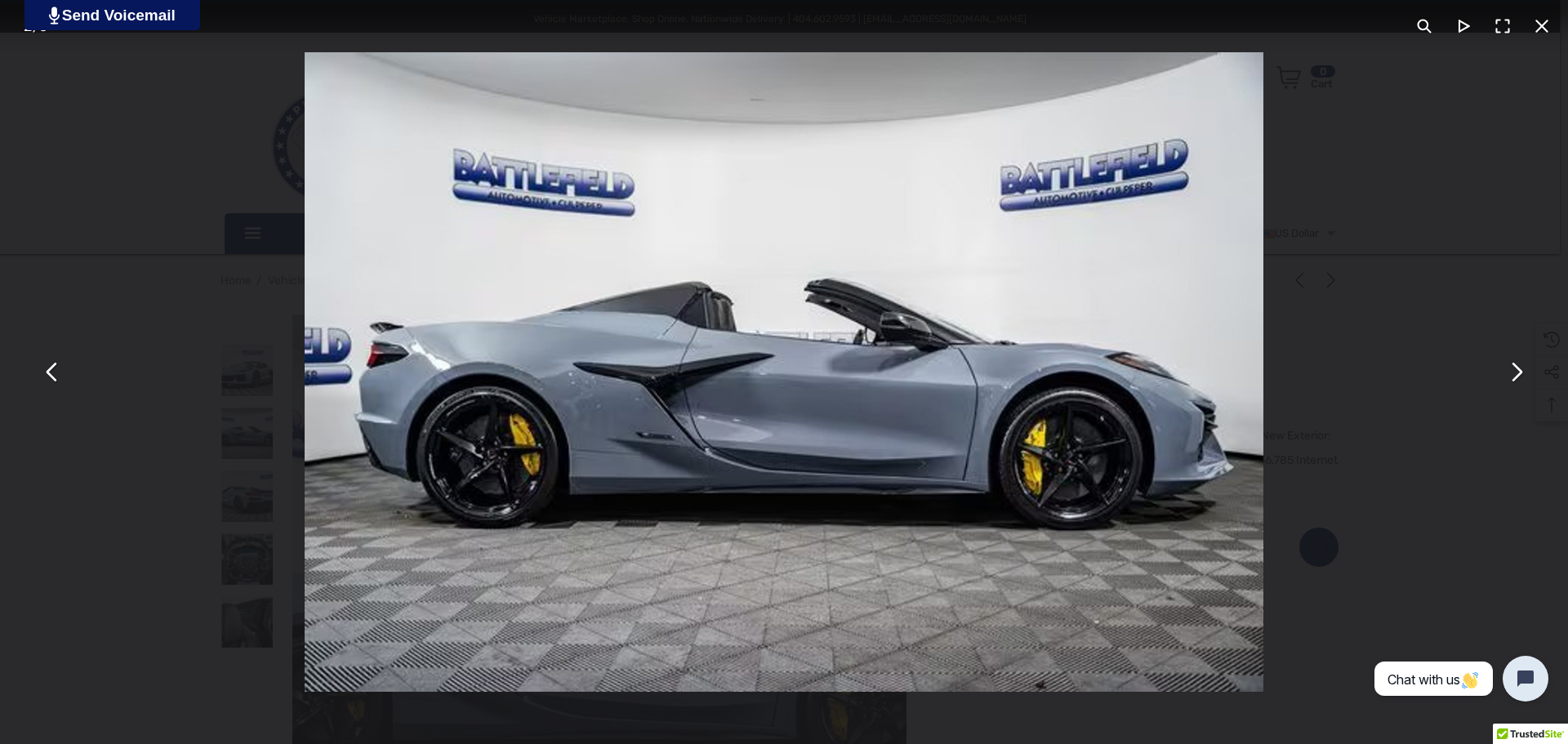
click at [913, 412] on img "You can close this modal content with the ESC key" at bounding box center [784, 372] width 959 height 640
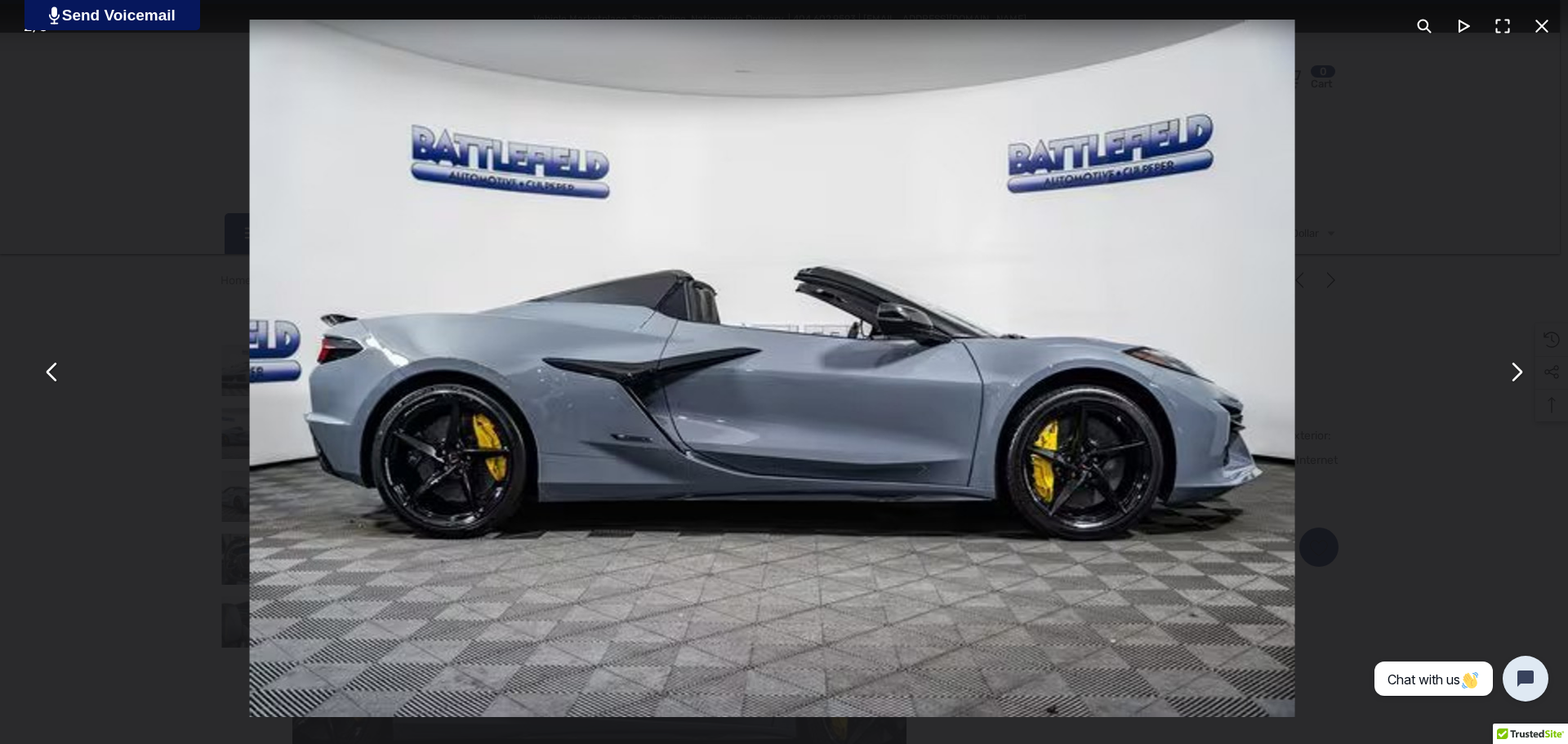
click at [1538, 28] on button "You can close this modal content with the ESC key" at bounding box center [1542, 26] width 39 height 39
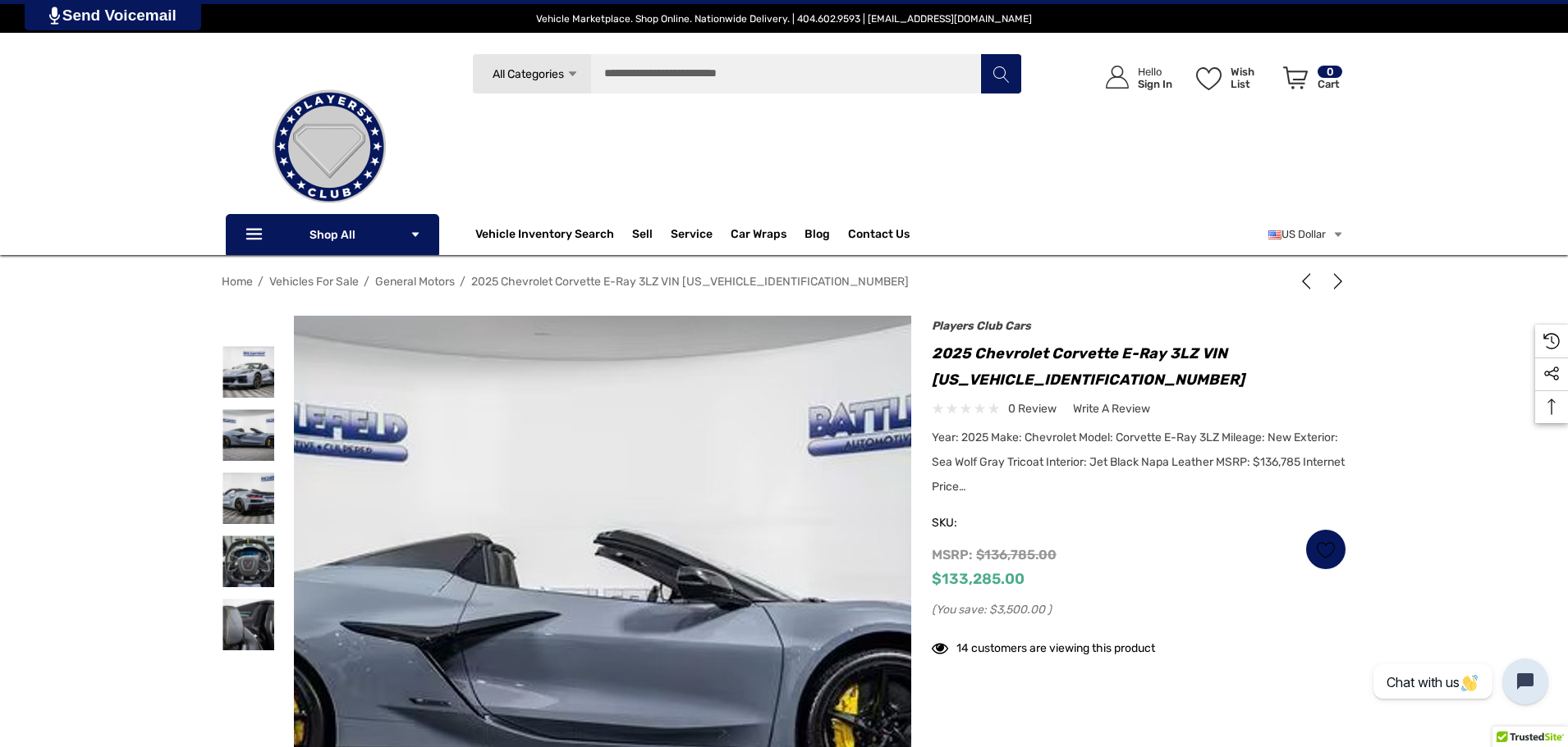
click at [648, 567] on img at bounding box center [572, 632] width 1051 height 701
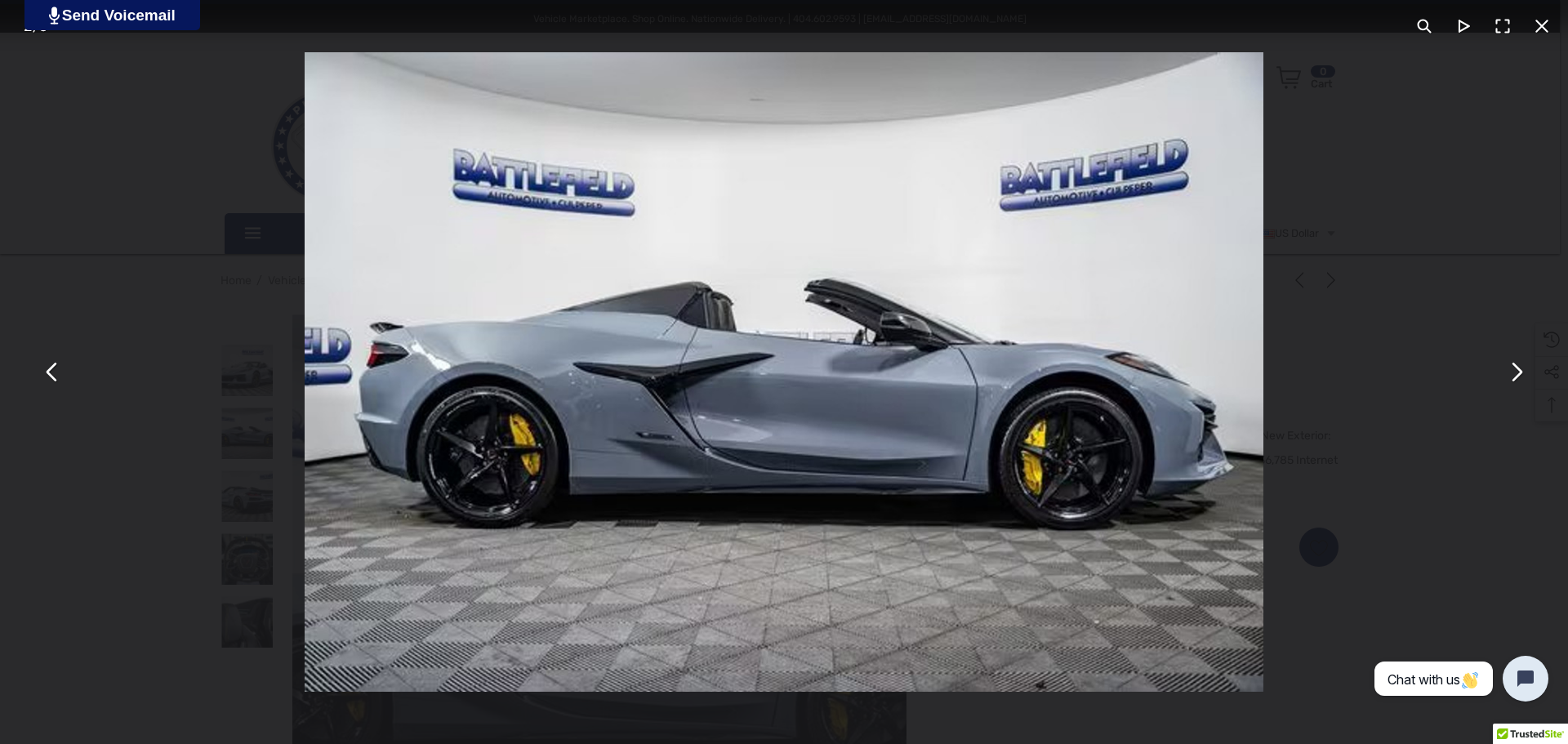
click at [961, 352] on img "You can close this modal content with the ESC key" at bounding box center [784, 372] width 959 height 640
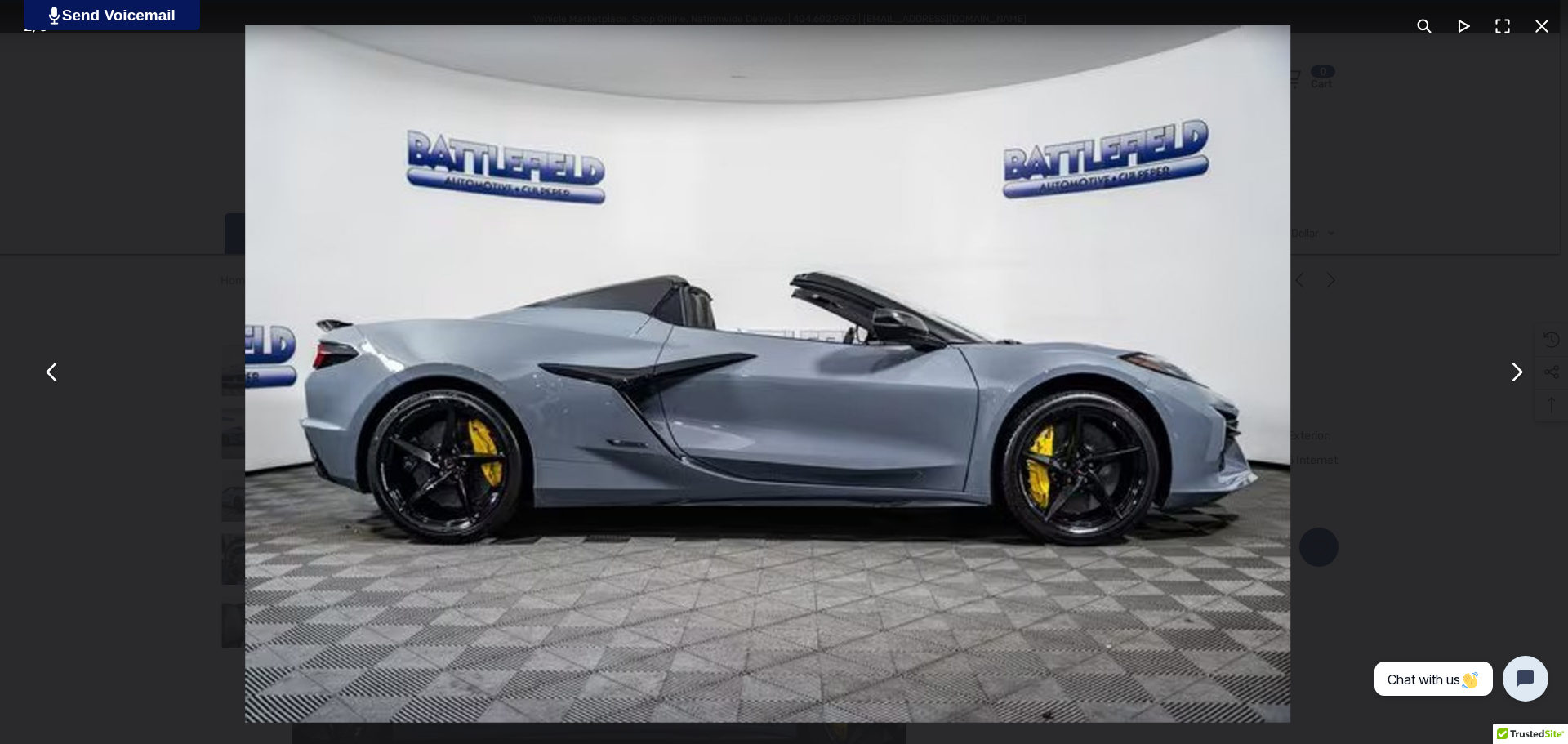
click at [1513, 30] on button "You can close this modal content with the ESC key" at bounding box center [1503, 26] width 39 height 39
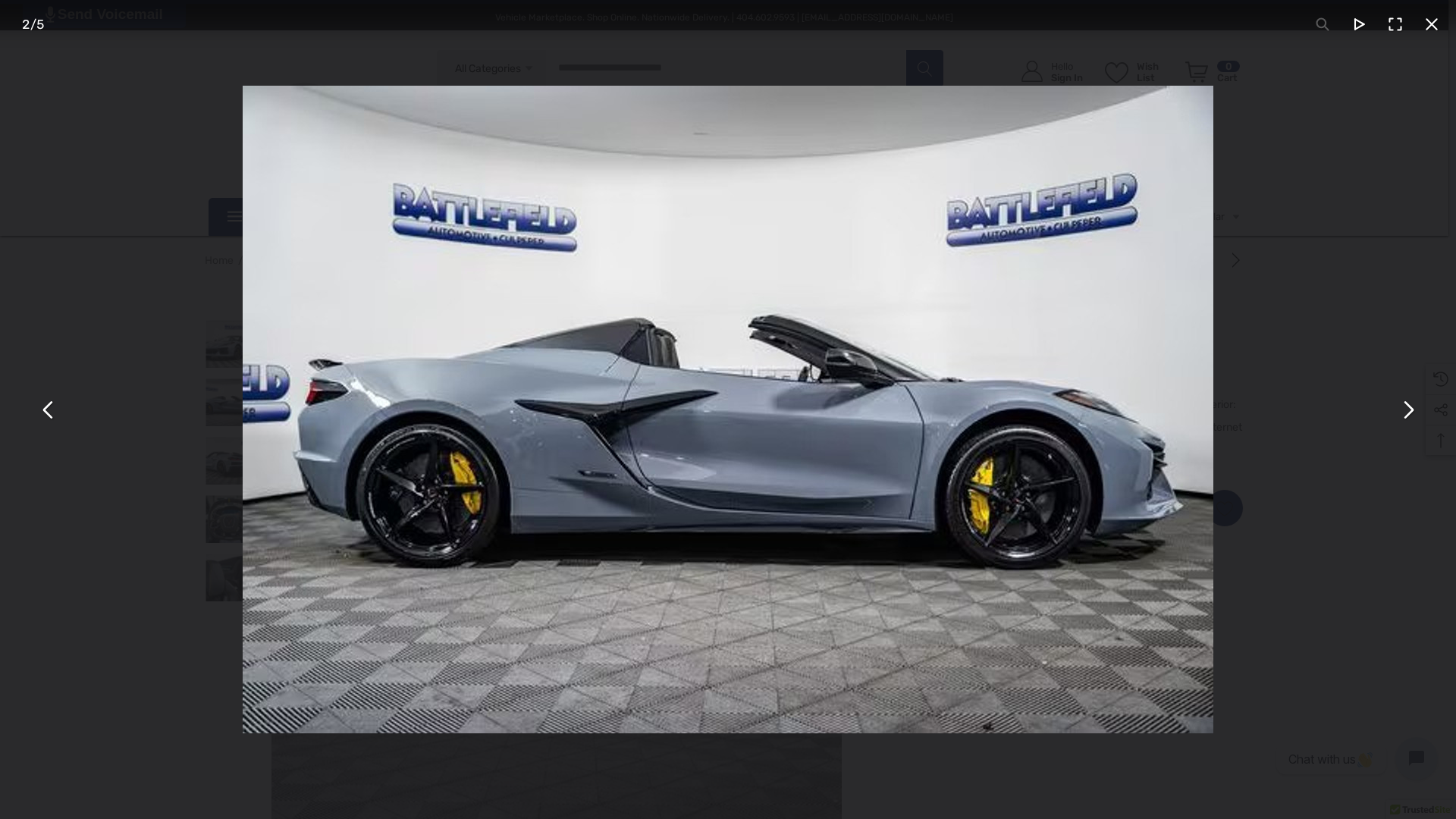
click at [807, 540] on img "You can close this modal content with the ESC key" at bounding box center [728, 409] width 971 height 647
click at [835, 473] on img "You can close this modal content with the ESC key" at bounding box center [728, 409] width 971 height 647
click at [1432, 27] on button "You can close this modal content with the ESC key" at bounding box center [1432, 24] width 36 height 36
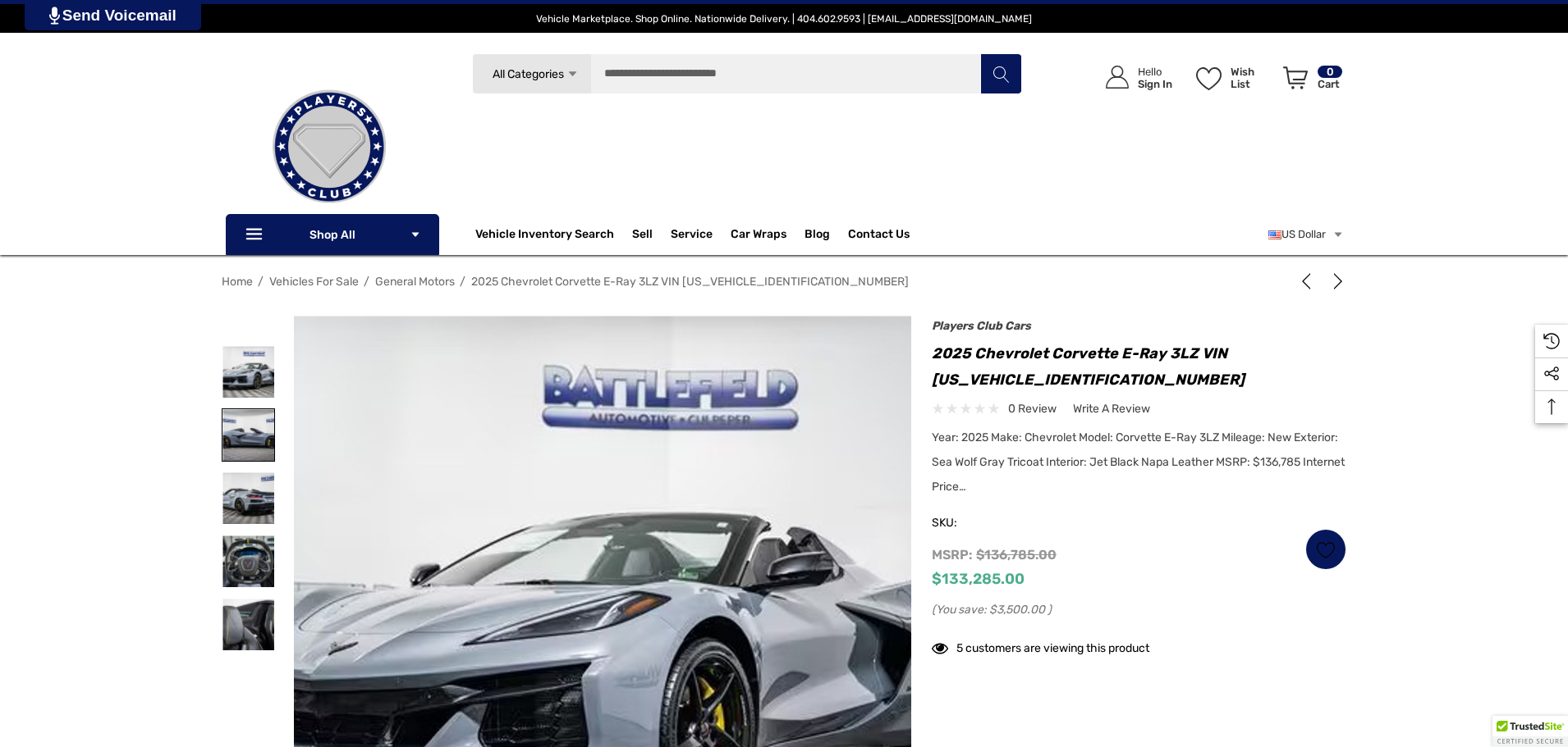
click at [250, 418] on img at bounding box center [249, 435] width 52 height 52
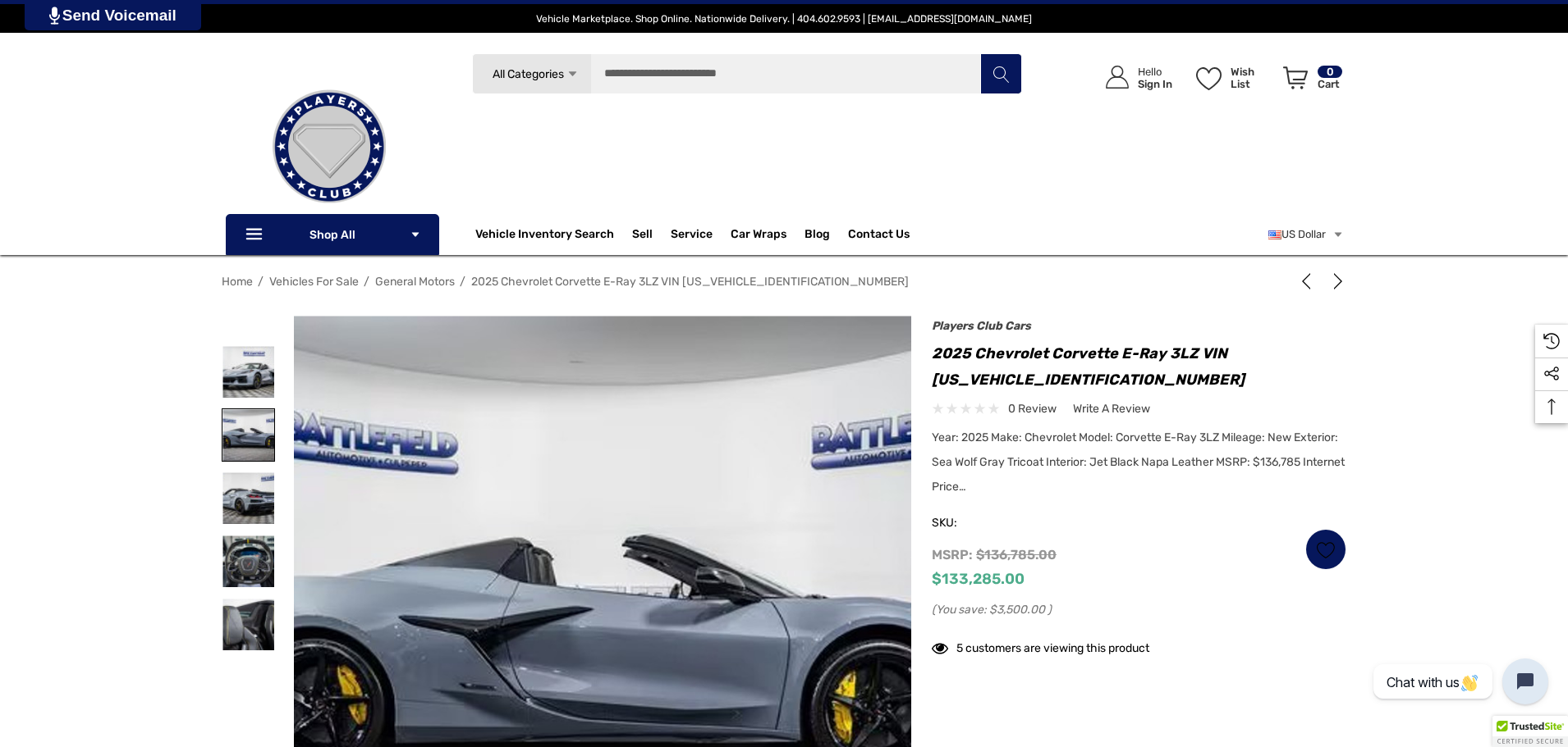
click at [243, 443] on img at bounding box center [249, 435] width 52 height 52
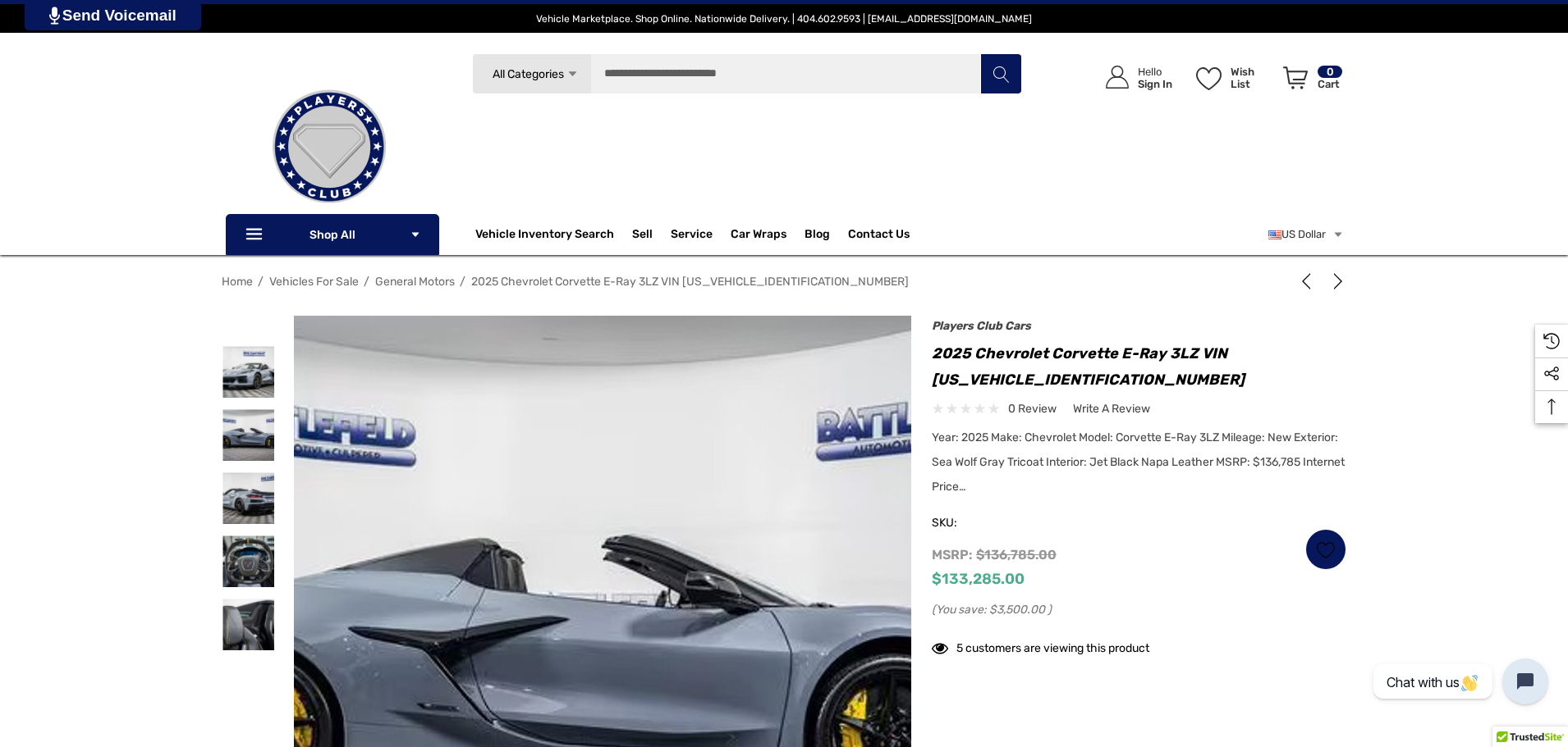
click at [635, 533] on img at bounding box center [579, 637] width 1051 height 701
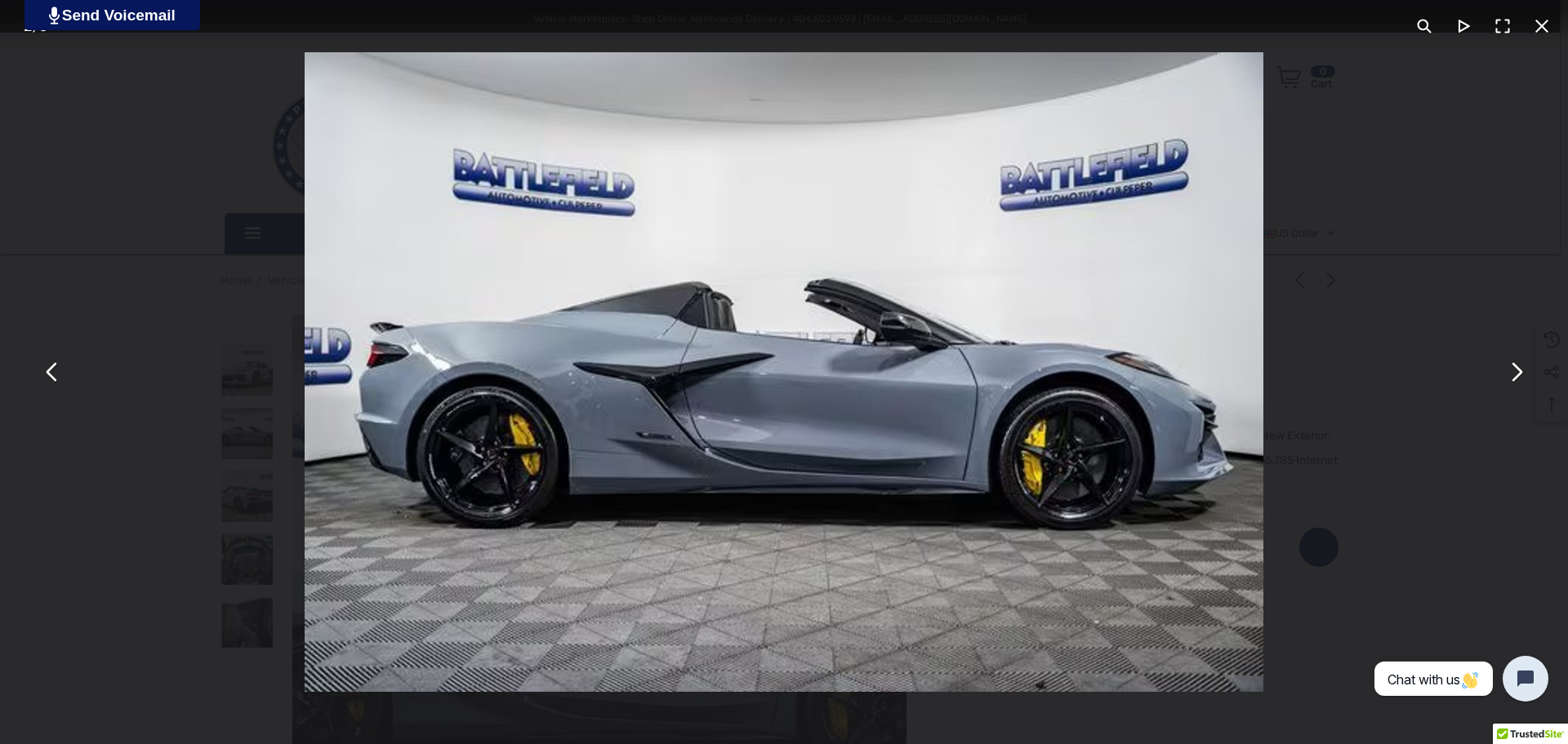
click at [1502, 26] on button "You can close this modal content with the ESC key" at bounding box center [1503, 26] width 39 height 39
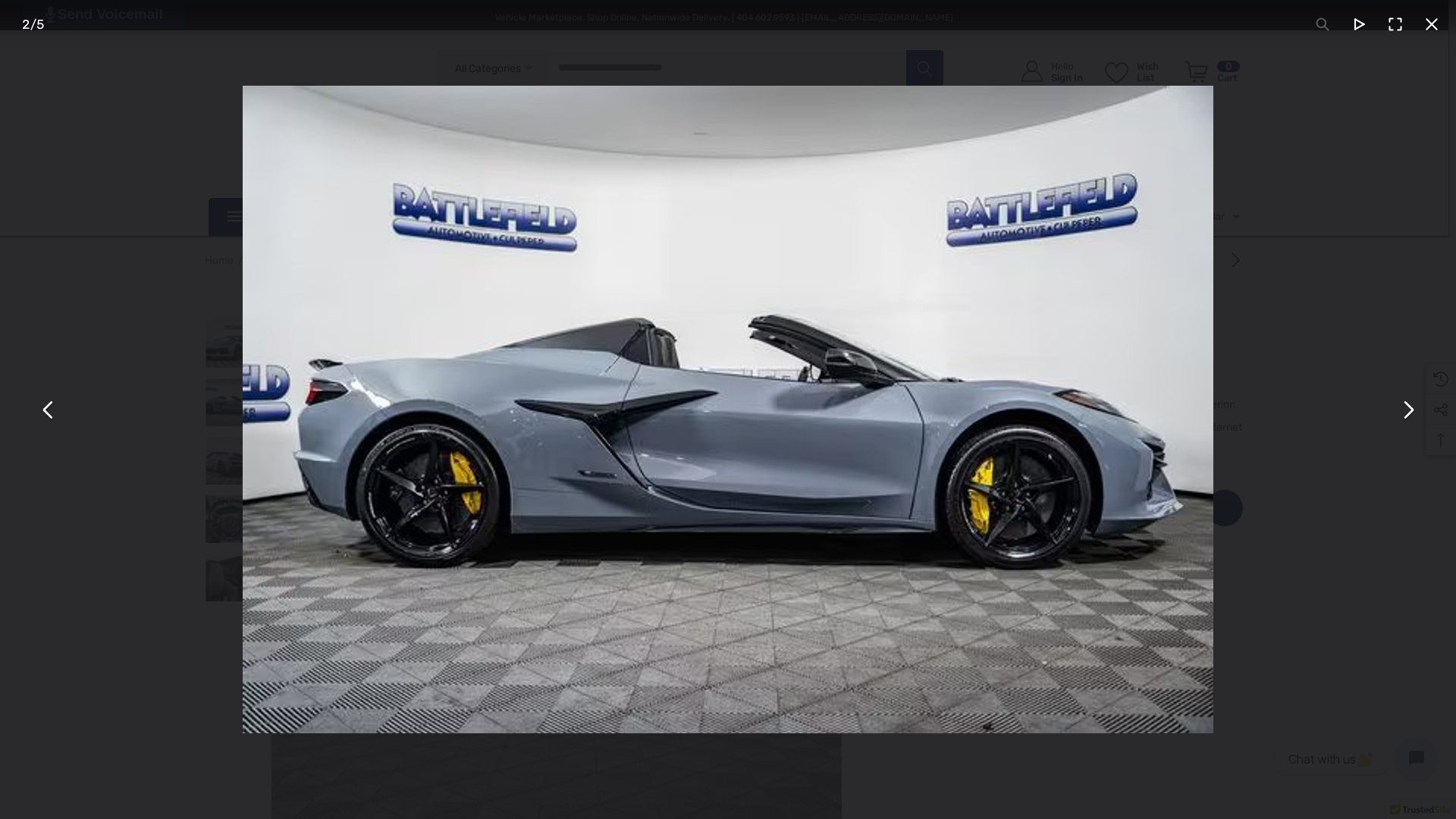
click at [1430, 27] on button "You can close this modal content with the ESC key" at bounding box center [1432, 24] width 36 height 36
